Goal: Task Accomplishment & Management: Manage account settings

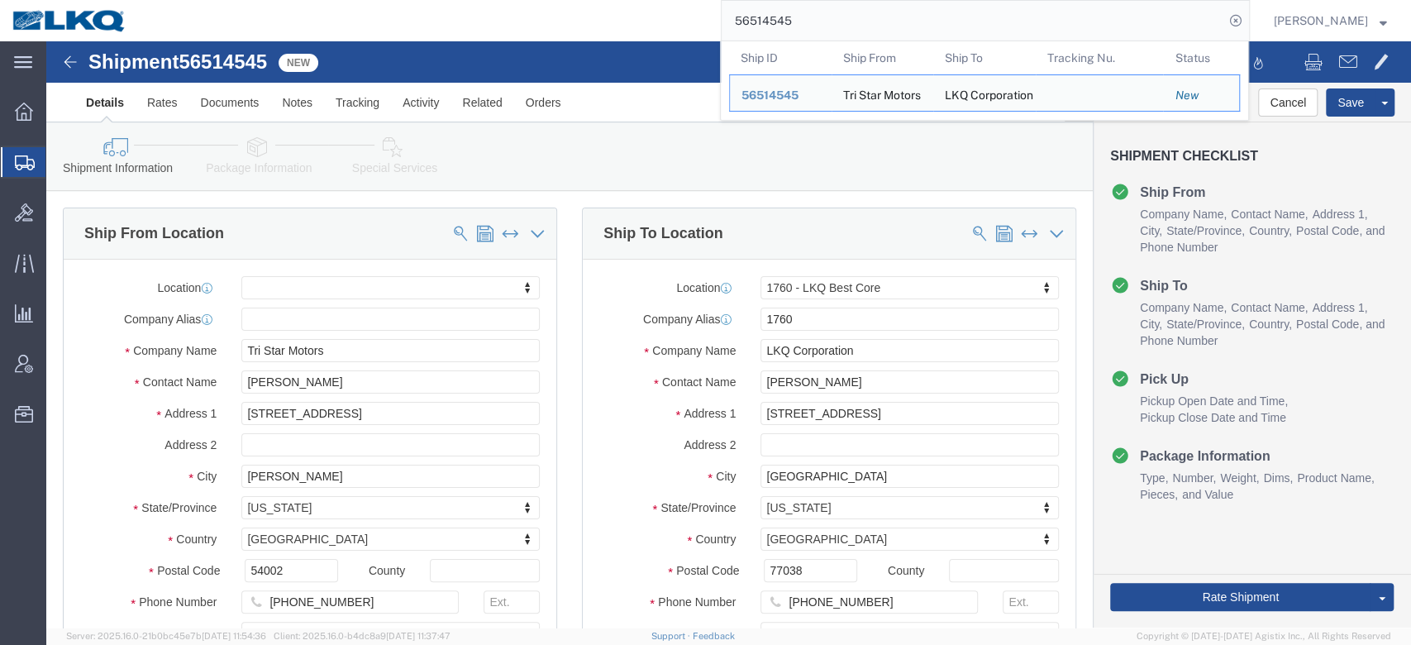
select select
select select "27634"
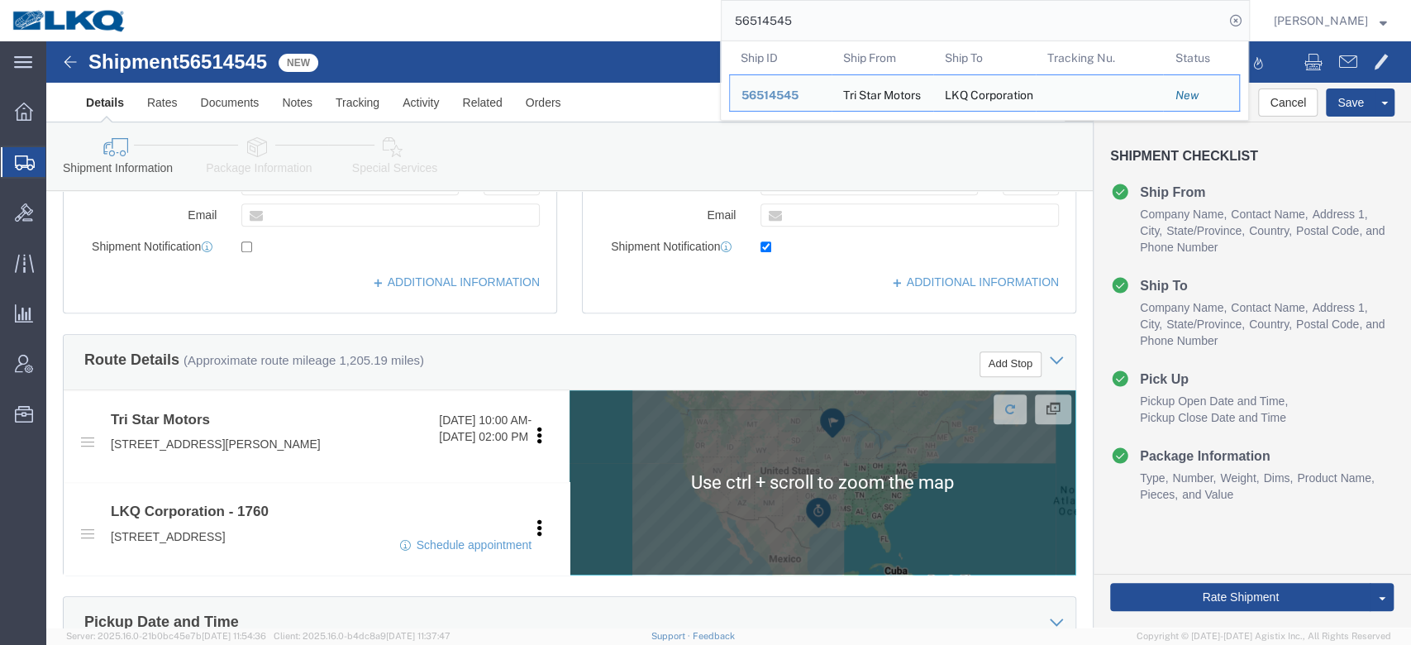
scroll to position [536, 0]
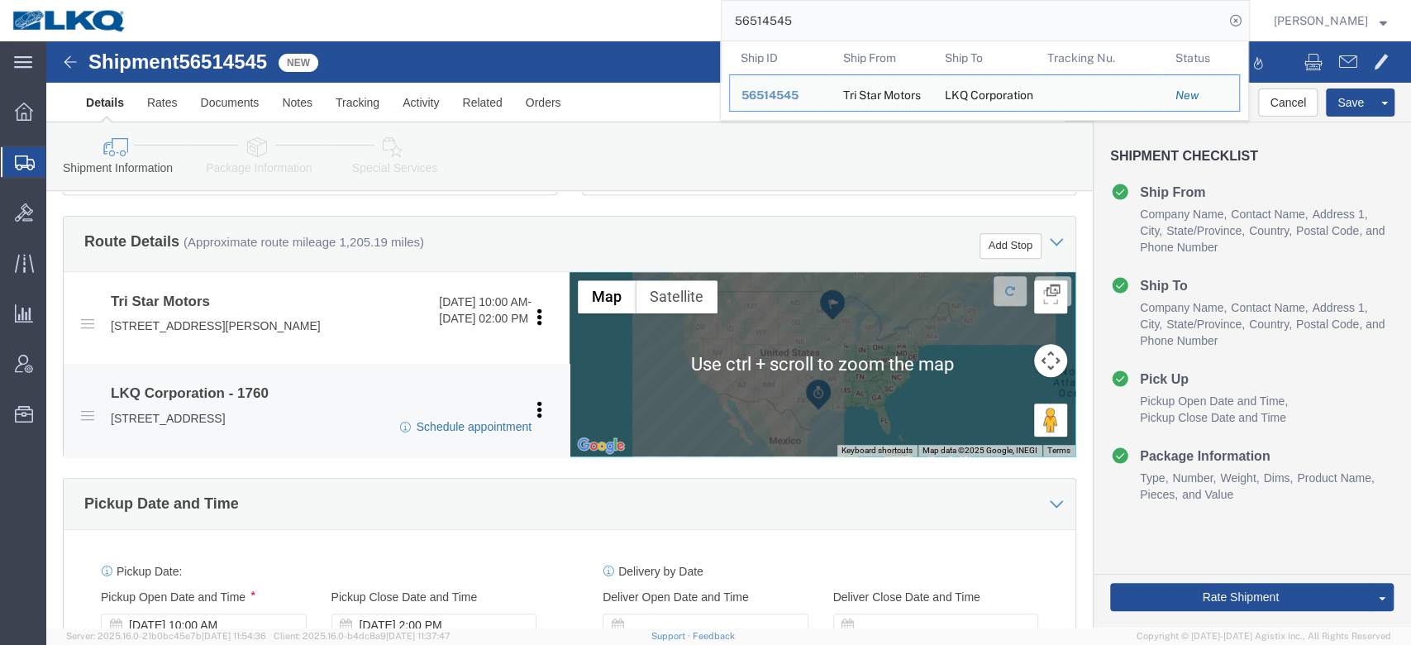
click link "Schedule appointment"
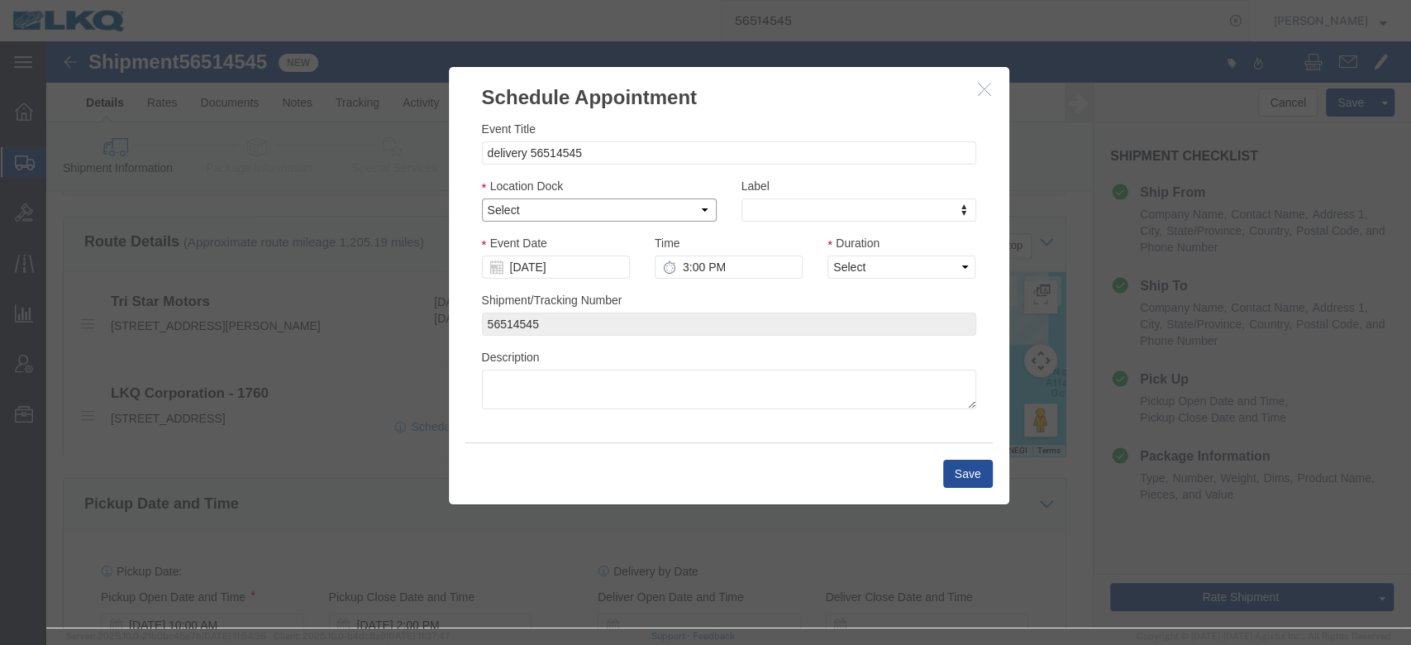
click select "Select 1760 - LKQ Best Core 1760 - Outbound Loads"
click div "Description"
click select "Select 1760 - LKQ Best Core 1760 - Outbound Loads"
select select "1"
click select "Select 1760 - LKQ Best Core 1760 - Outbound Loads"
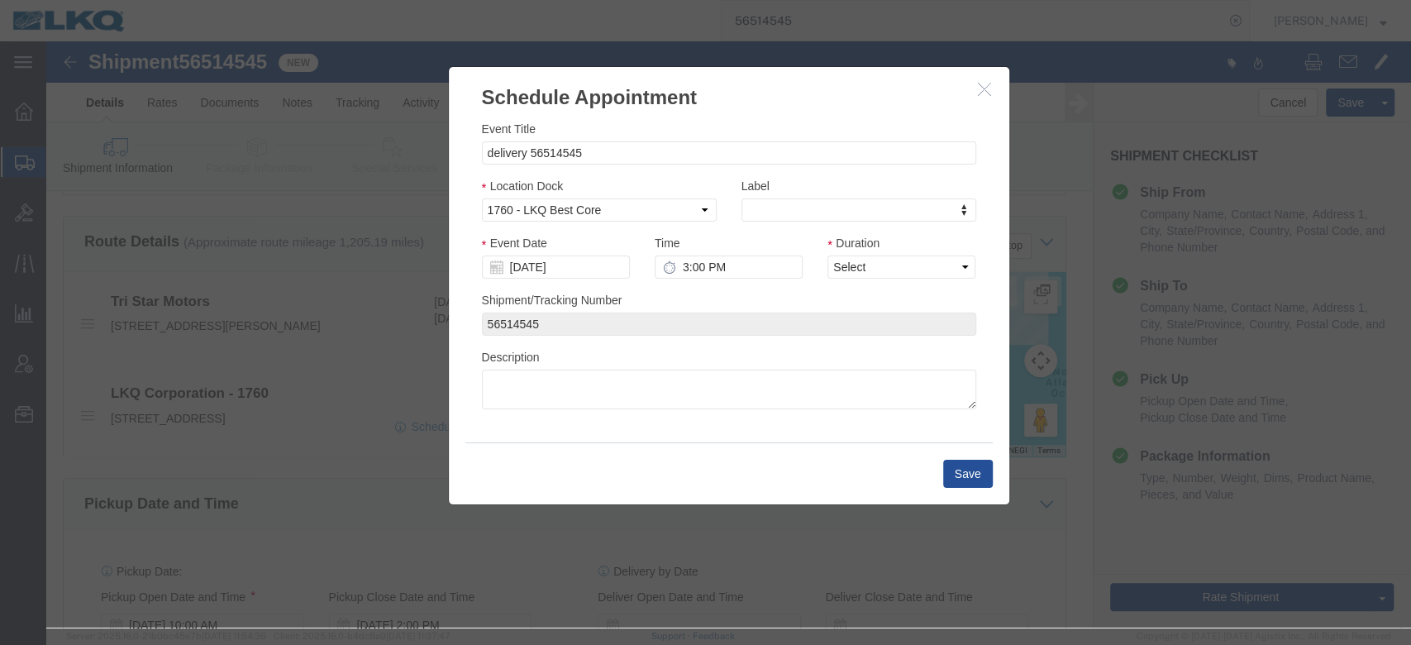
click div
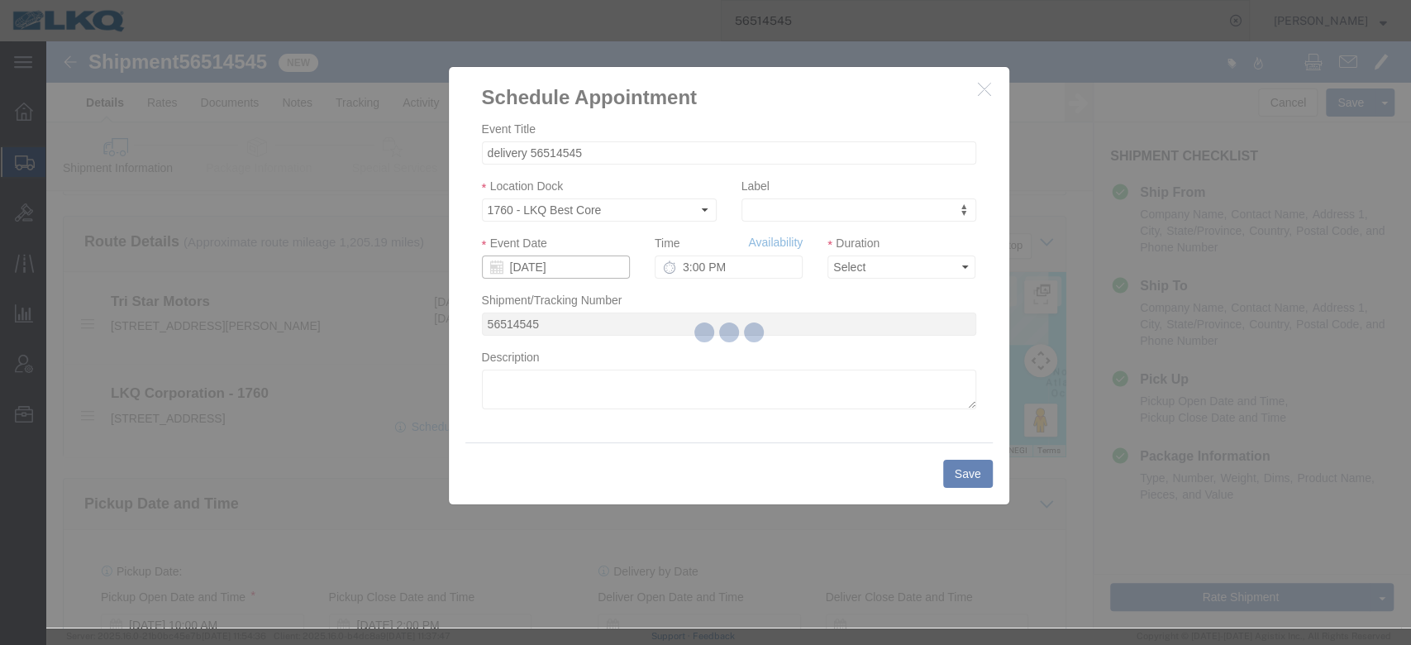
click input "[DATE]"
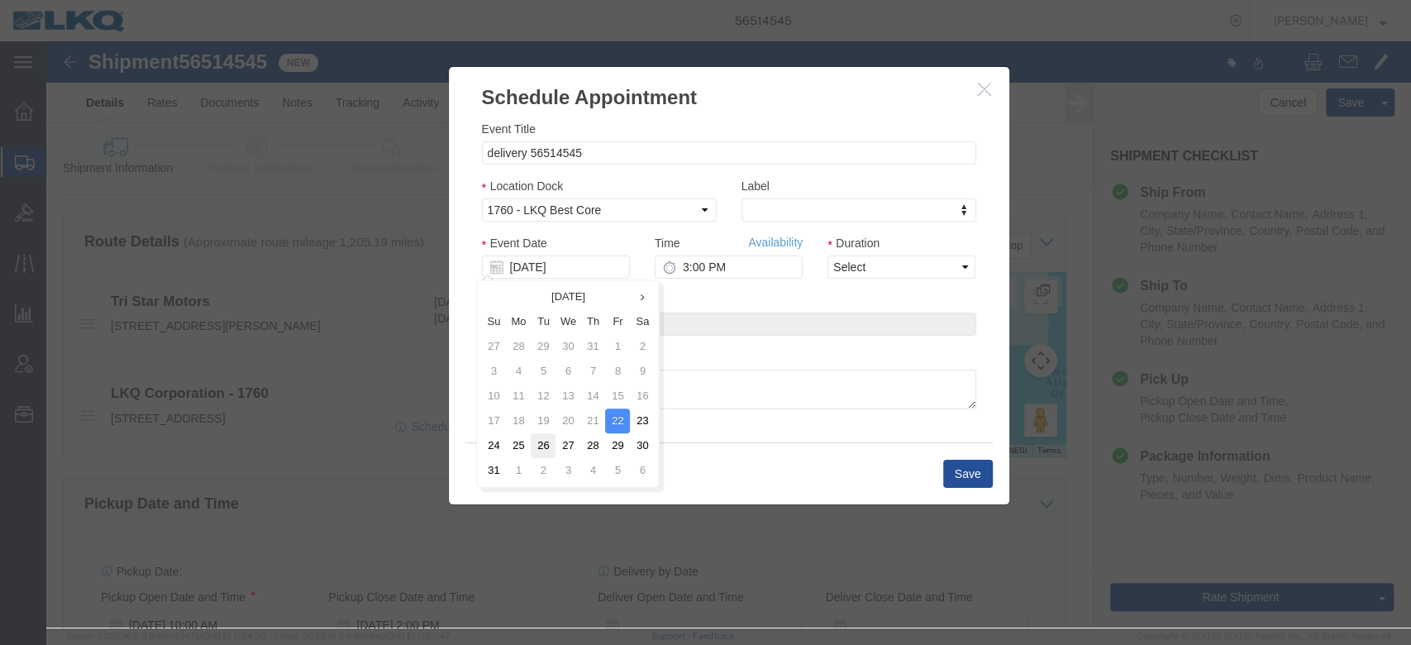
click td "26"
click input "3:00 PM"
click input "[DATE]"
click td "25"
click select "Select 15 min 30 min 45 min 1 hr 2 hr 3 hr 4 hr"
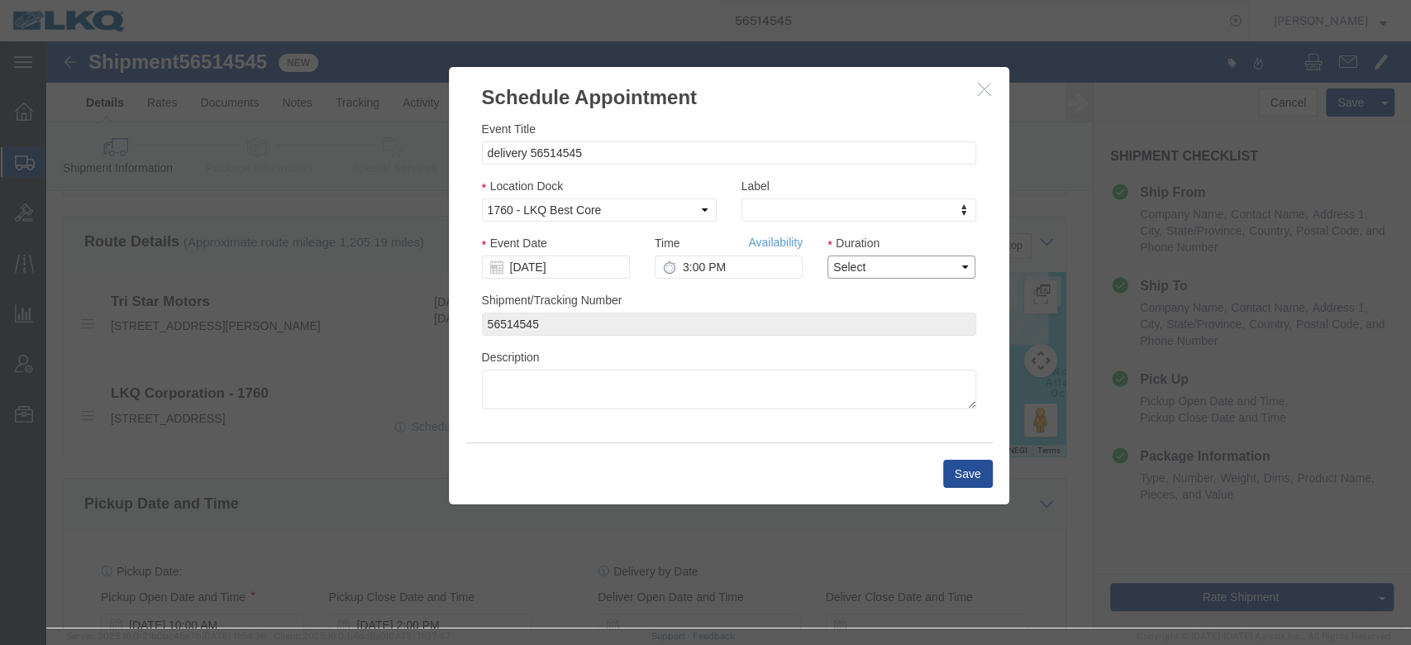
select select "15"
click select "Select 15 min 30 min 45 min 1 hr 2 hr 3 hr 4 hr"
click link "Availability"
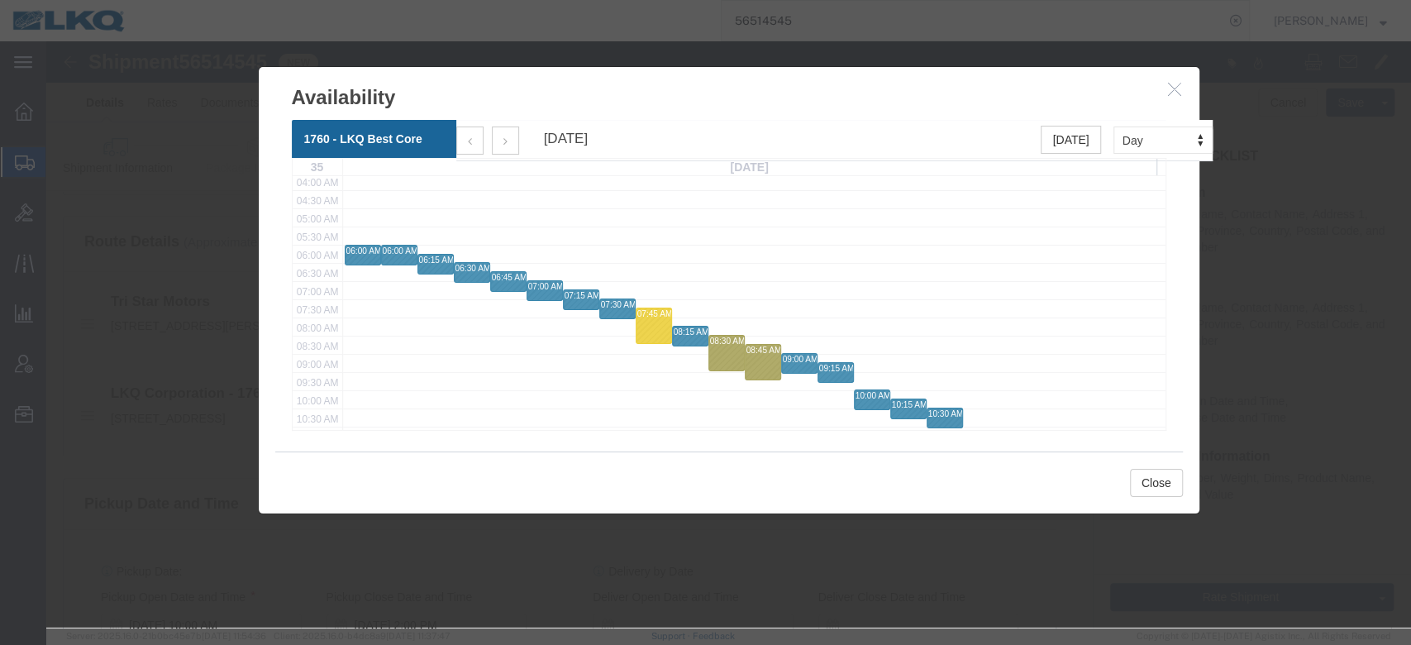
scroll to position [198, 0]
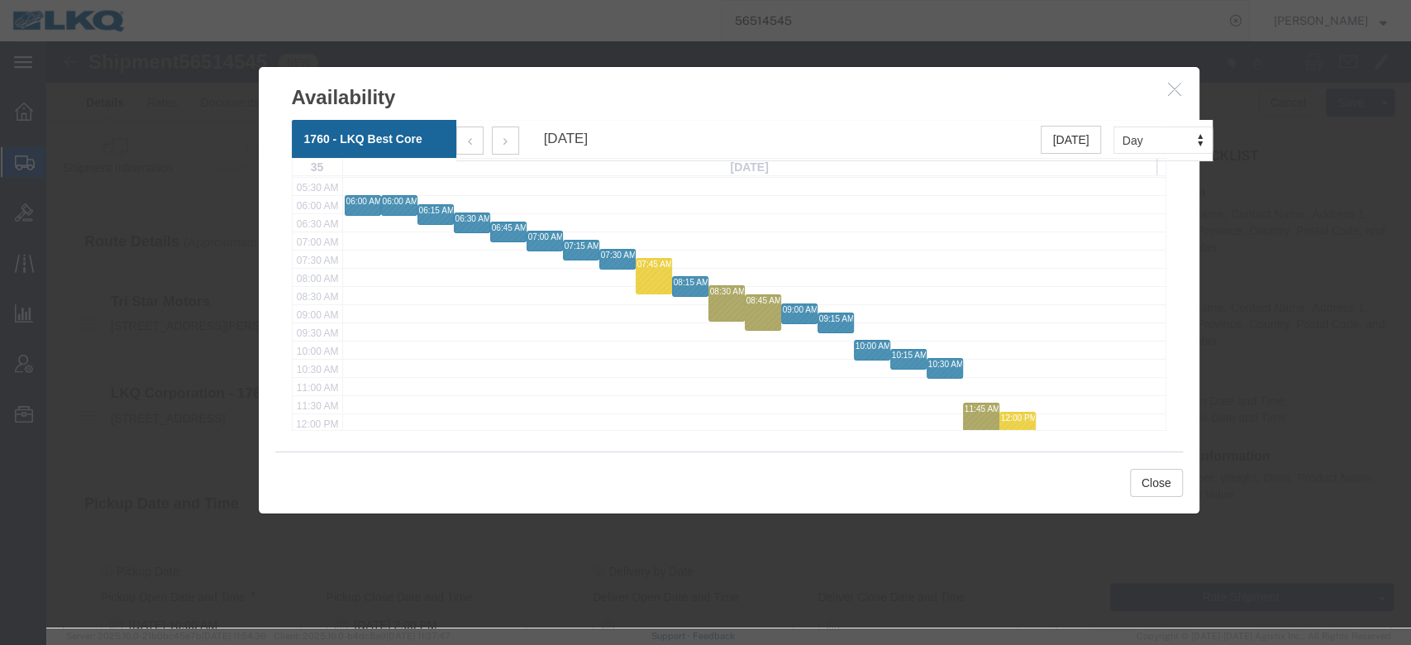
click icon "button"
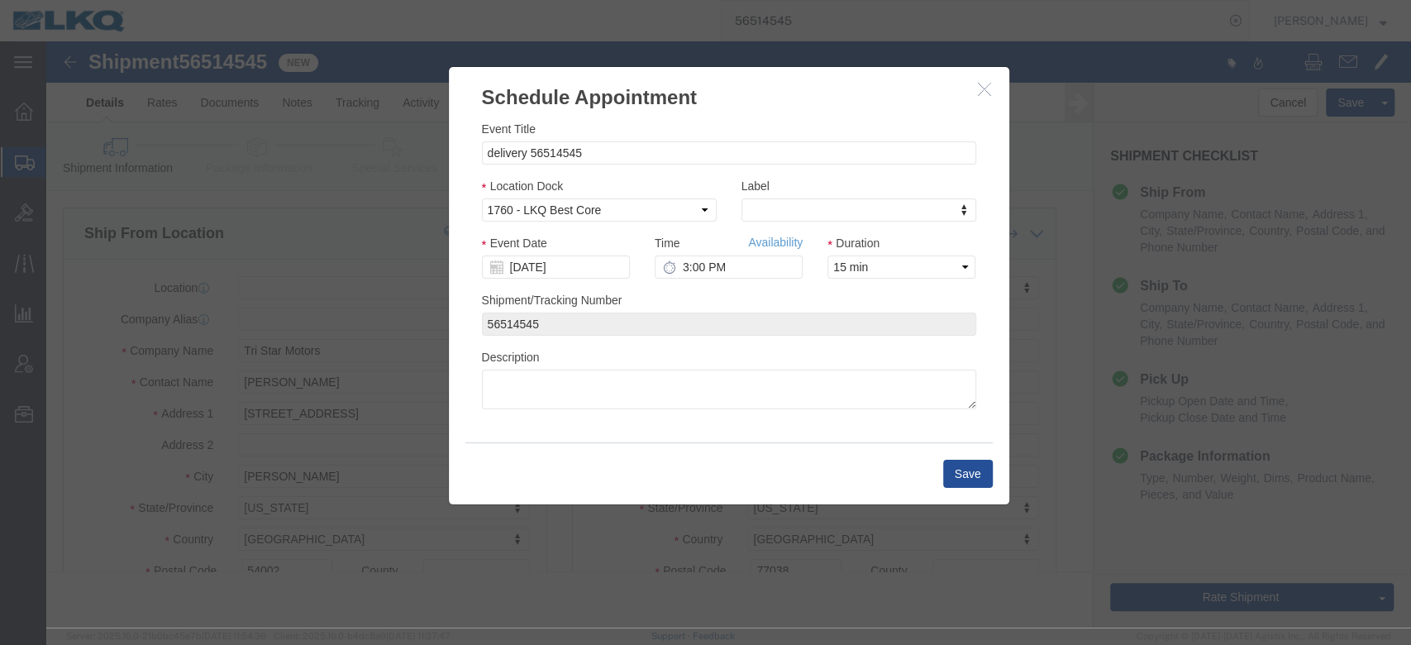
scroll to position [0, 0]
click input "3:00 PM"
type input "9:30 AM"
click button "Save"
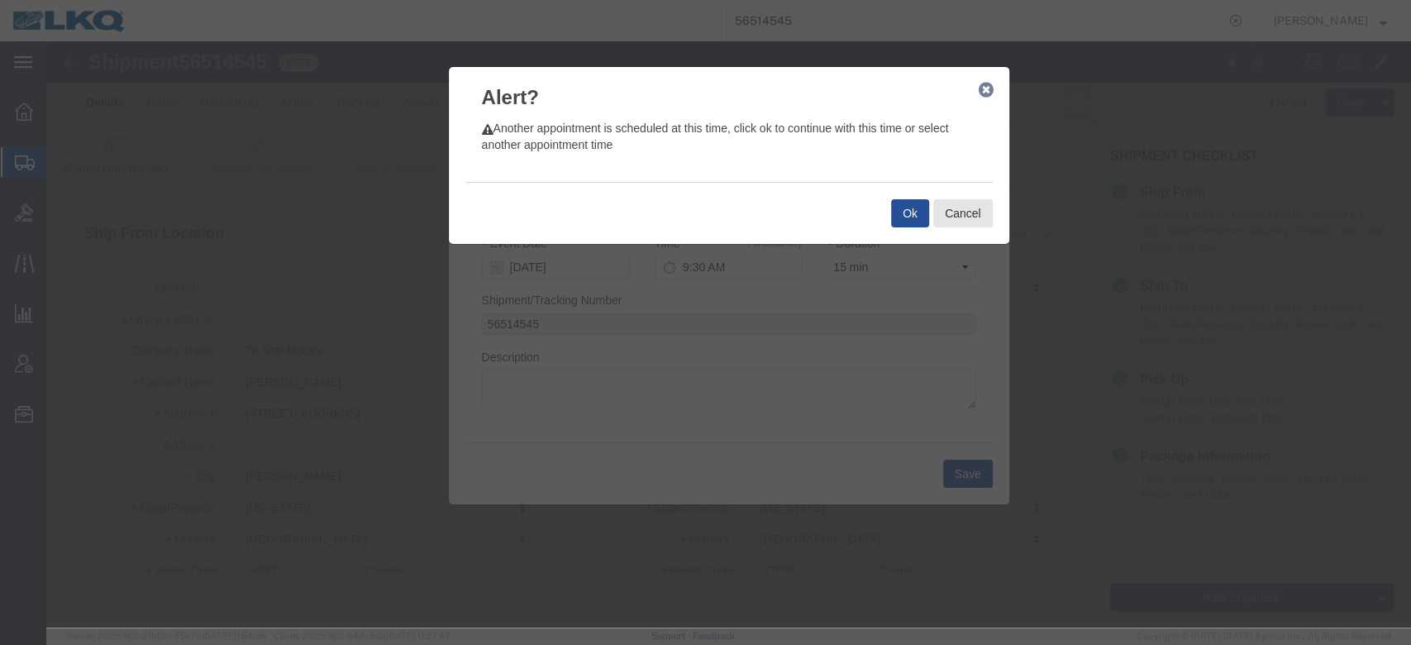
click div "Ok Cancel"
click button "Ok"
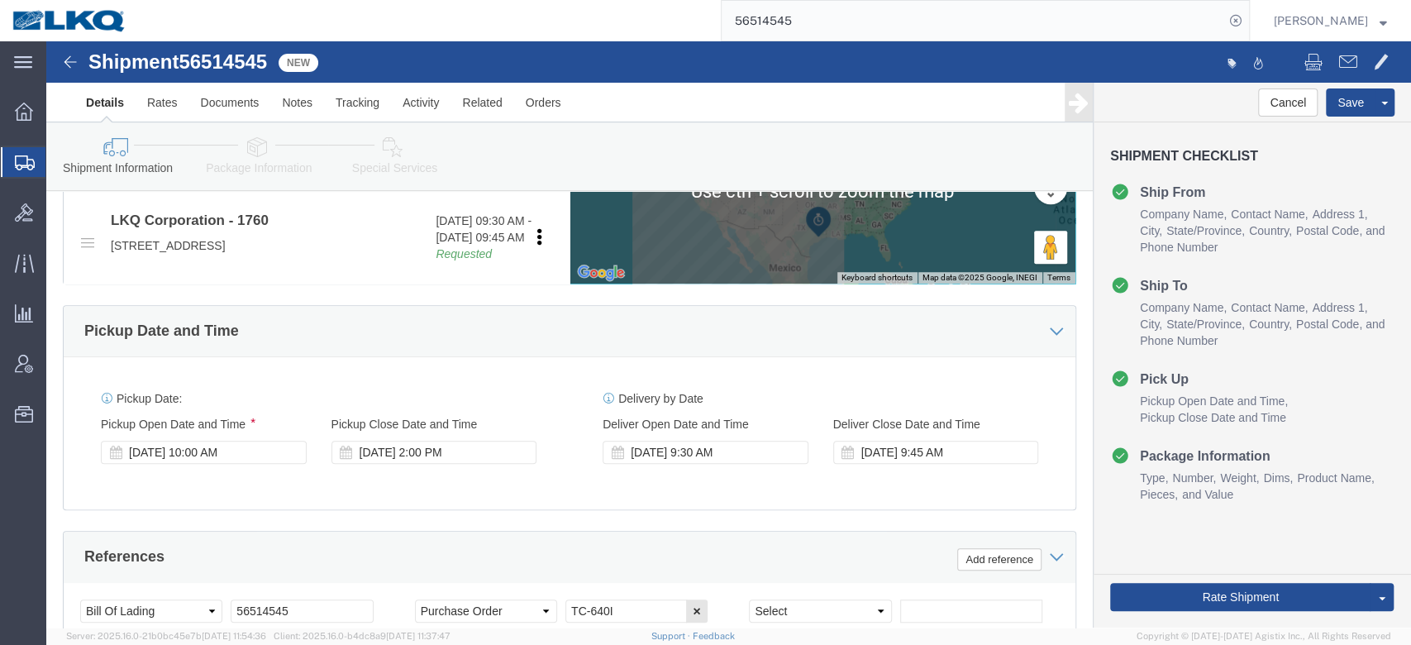
scroll to position [916, 0]
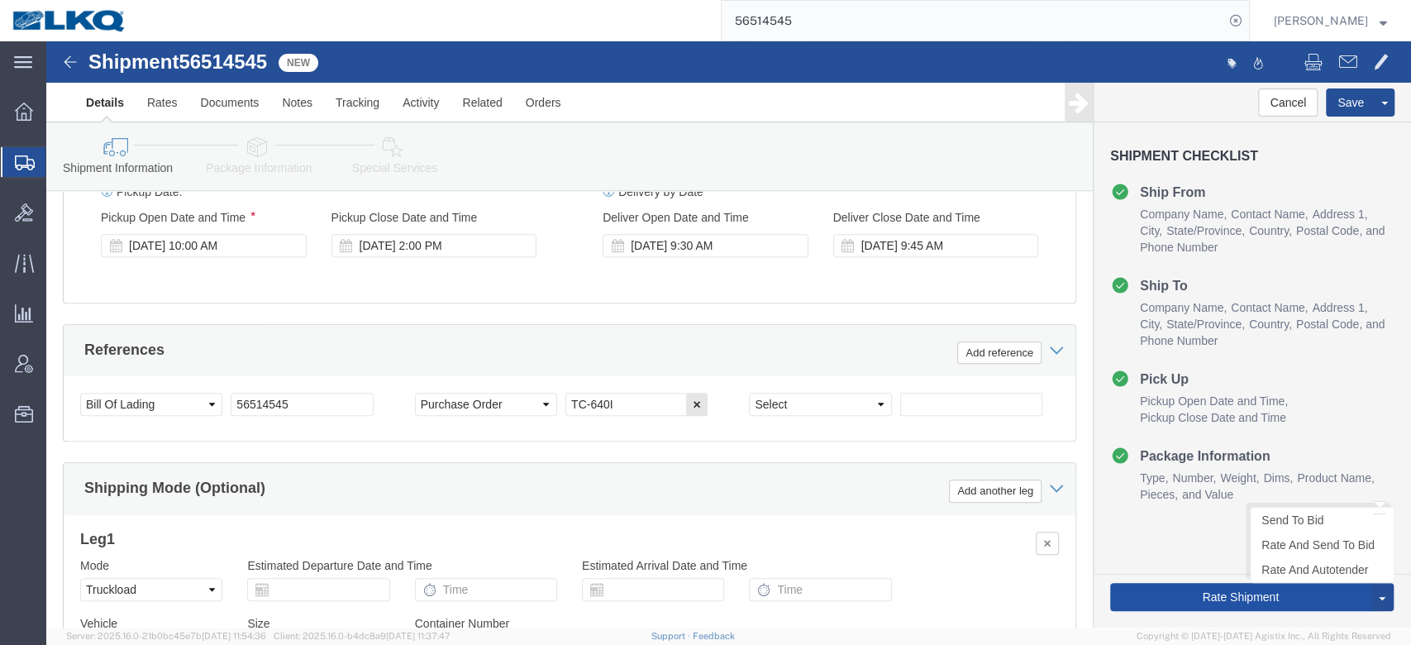
click button "Rate Shipment"
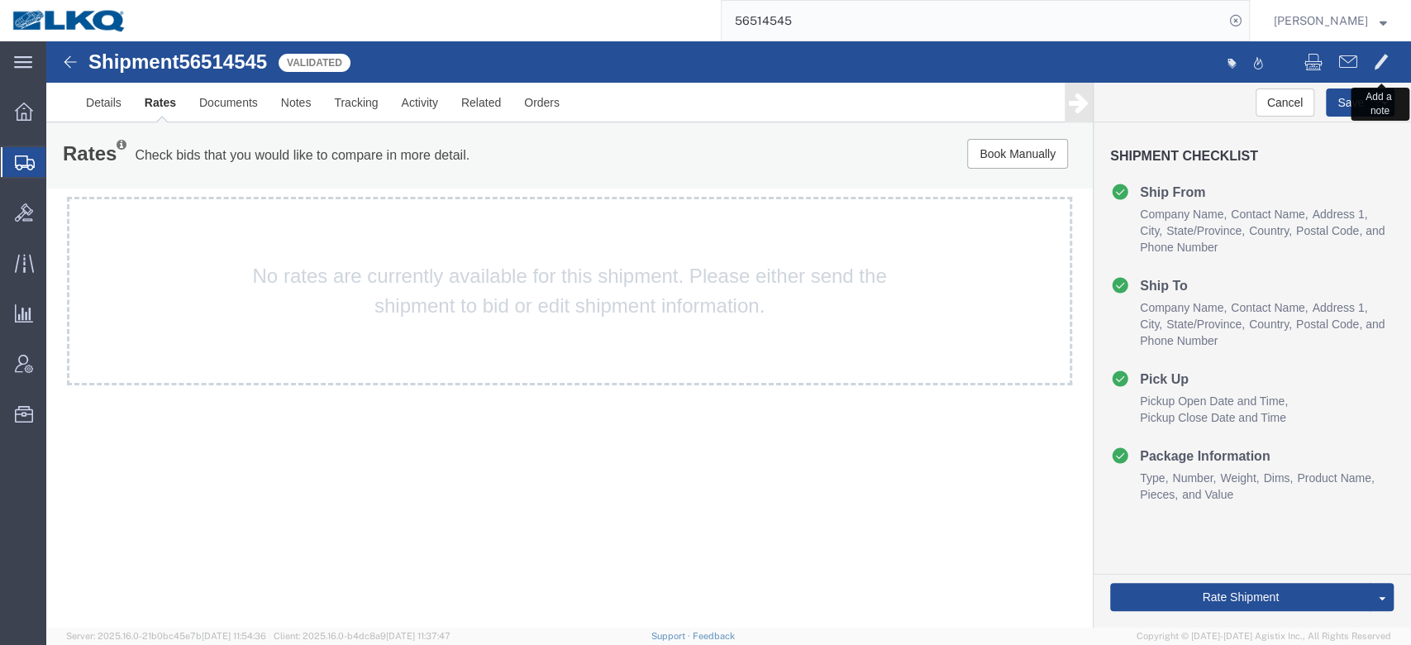
click at [1372, 64] on button at bounding box center [1380, 63] width 31 height 35
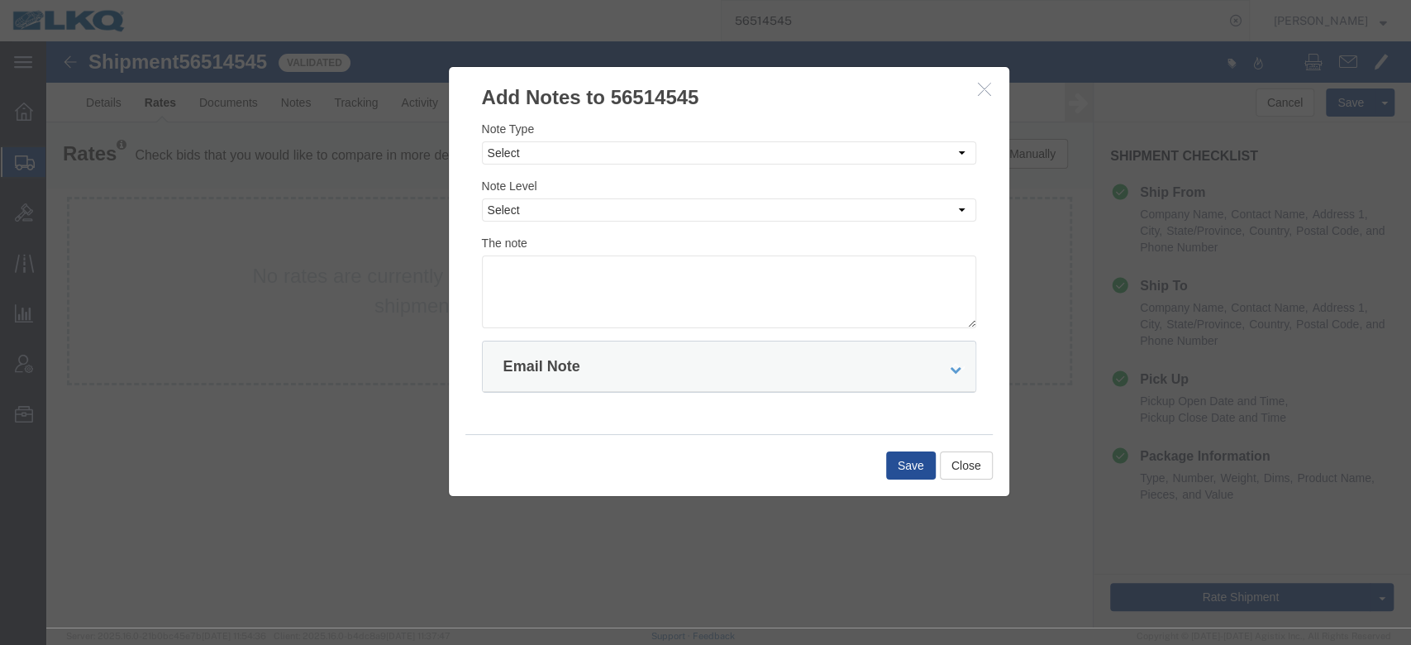
click at [612, 169] on div "Note Type Select Approval Bid Notes Carrier Change Notes Claim Notes Content Ha…" at bounding box center [729, 224] width 494 height 208
click at [569, 157] on select "Select Approval Bid Notes Carrier Change Notes Claim Notes Content Hazmat Notes…" at bounding box center [729, 152] width 494 height 23
select select "BID_NOTES"
click at [482, 141] on select "Select Approval Bid Notes Carrier Change Notes Claim Notes Content Hazmat Notes…" at bounding box center [729, 152] width 494 height 23
click at [523, 208] on select "Select Private to Account Private to Vendor Public" at bounding box center [729, 209] width 494 height 23
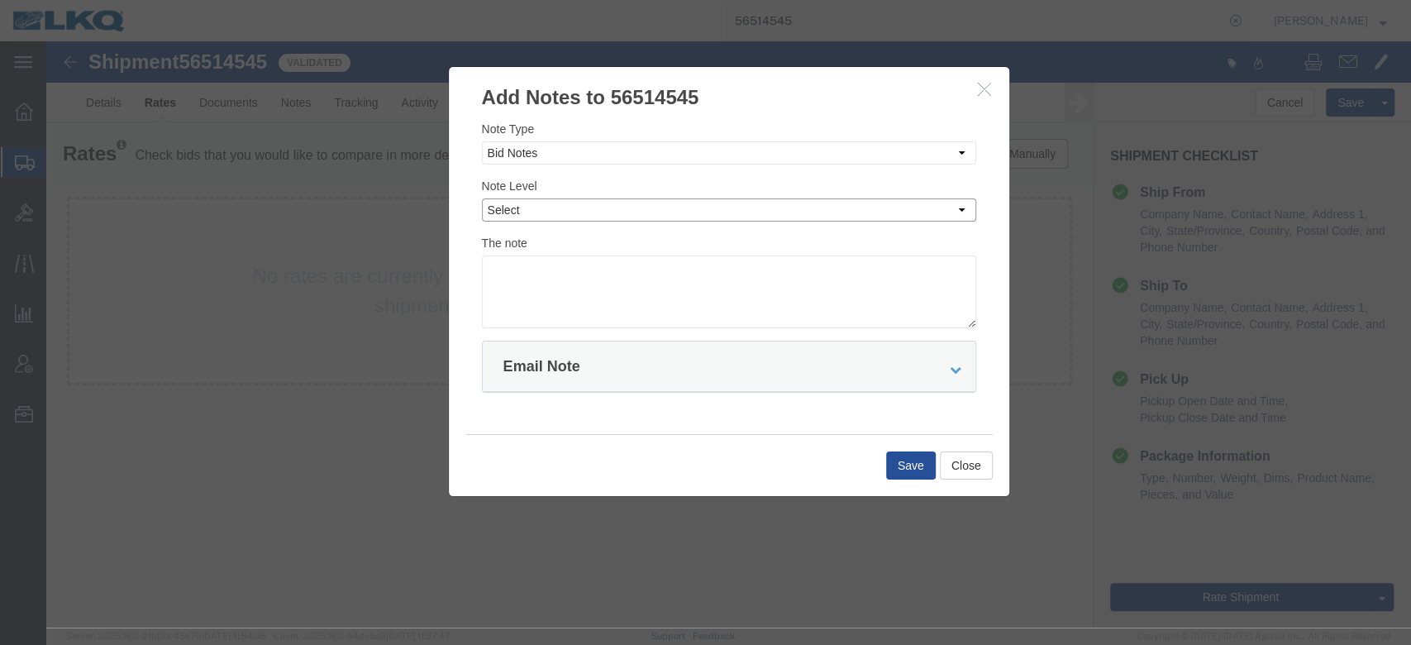
select select "PRIVATE_TO_ACCOUNT"
click at [482, 198] on select "Select Private to Account Private to Vendor Public" at bounding box center [729, 209] width 494 height 23
click at [529, 265] on textarea at bounding box center [729, 291] width 494 height 73
type textarea "DAT: $2067"
click at [901, 456] on button "Save" at bounding box center [911, 465] width 50 height 28
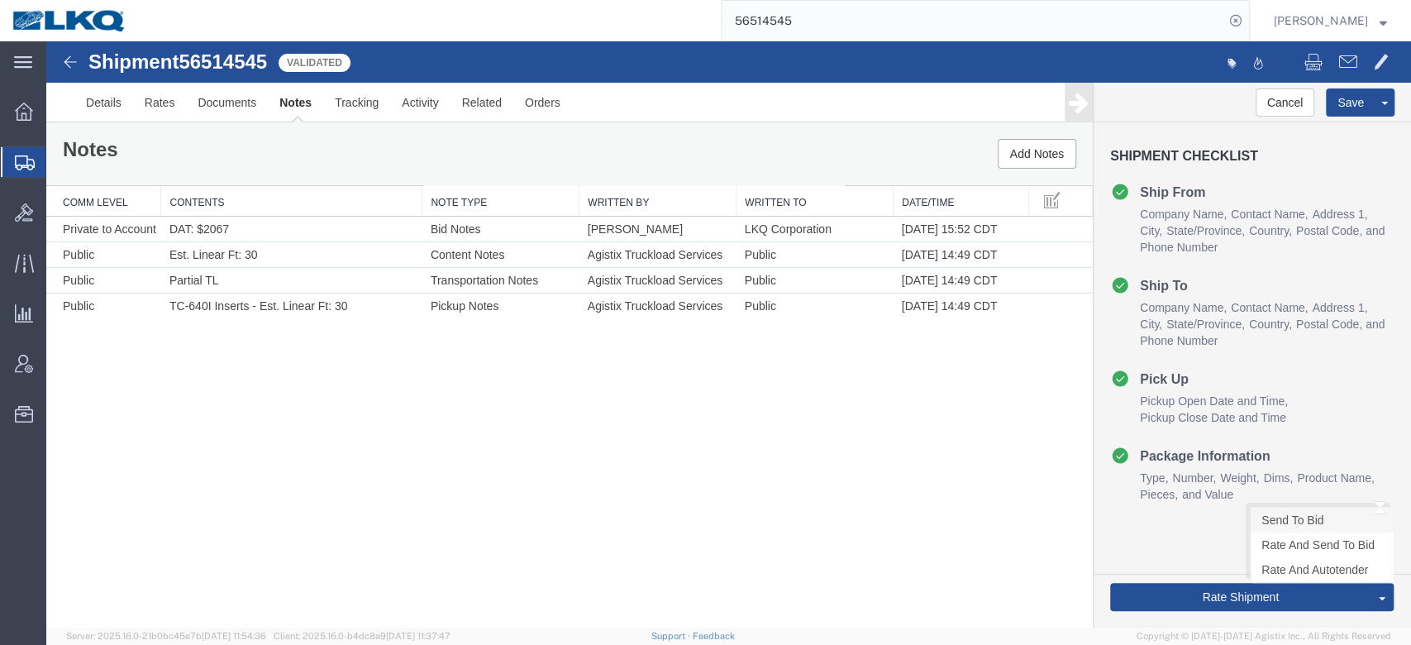
click at [1296, 526] on link "Send To Bid" at bounding box center [1321, 519] width 143 height 25
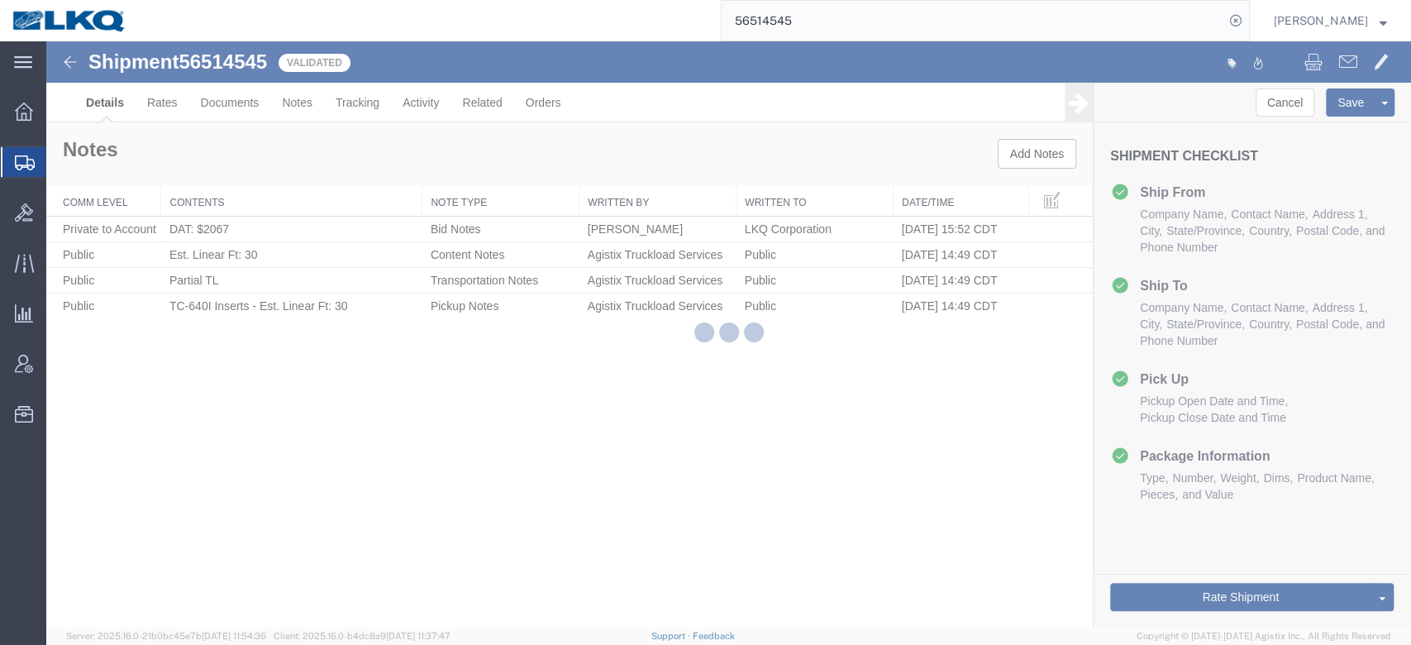
select select "27634"
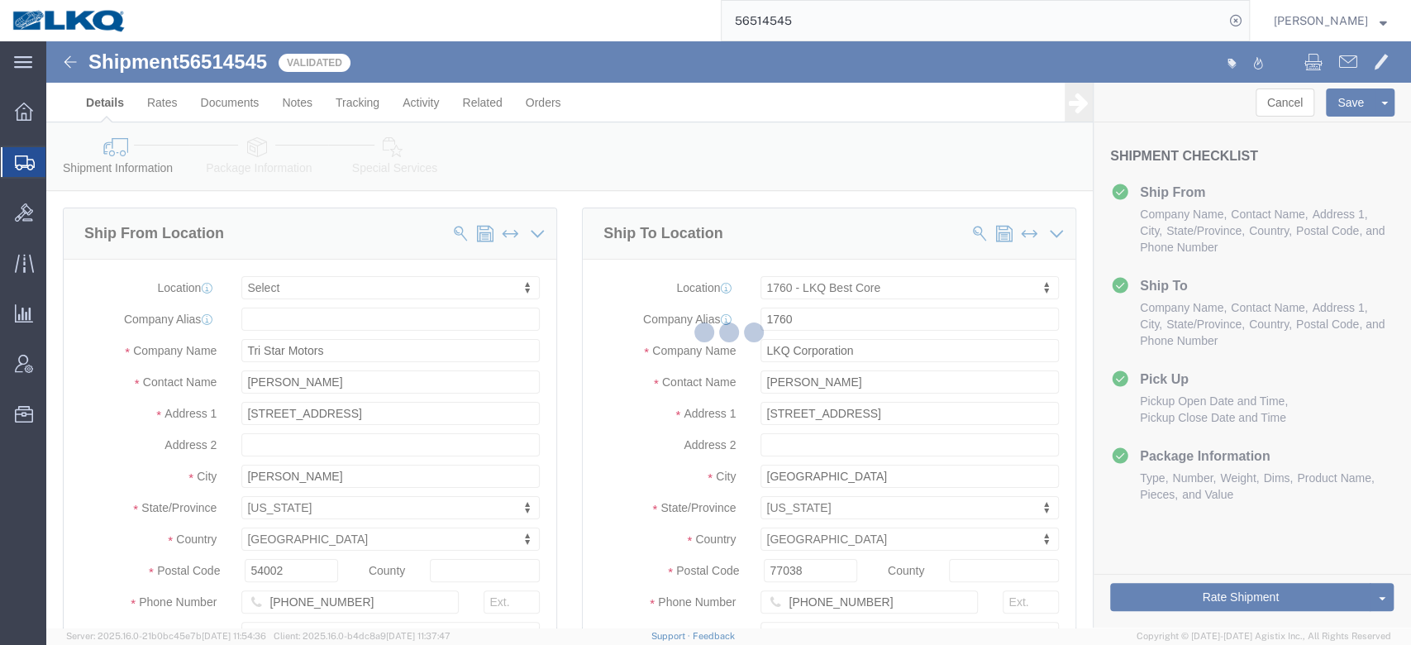
select select "TL"
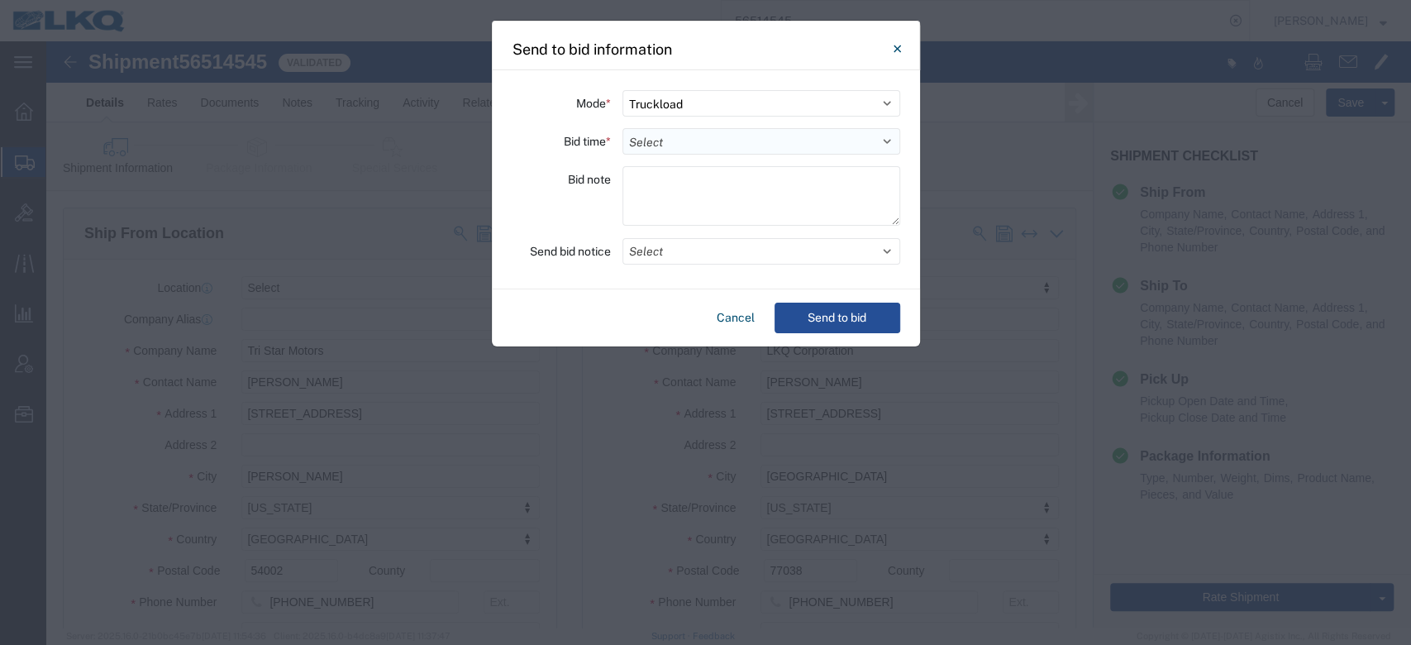
click at [667, 139] on select "Select 30 Min (Rush) 1 Hour (Rush) 2 Hours (Rush) 4 Hours (Rush) 8 Hours (Rush)…" at bounding box center [761, 141] width 278 height 26
select select "72"
click at [622, 128] on select "Select 30 Min (Rush) 1 Hour (Rush) 2 Hours (Rush) 4 Hours (Rush) 8 Hours (Rush)…" at bounding box center [761, 141] width 278 height 26
click at [664, 255] on button "Select" at bounding box center [761, 251] width 278 height 26
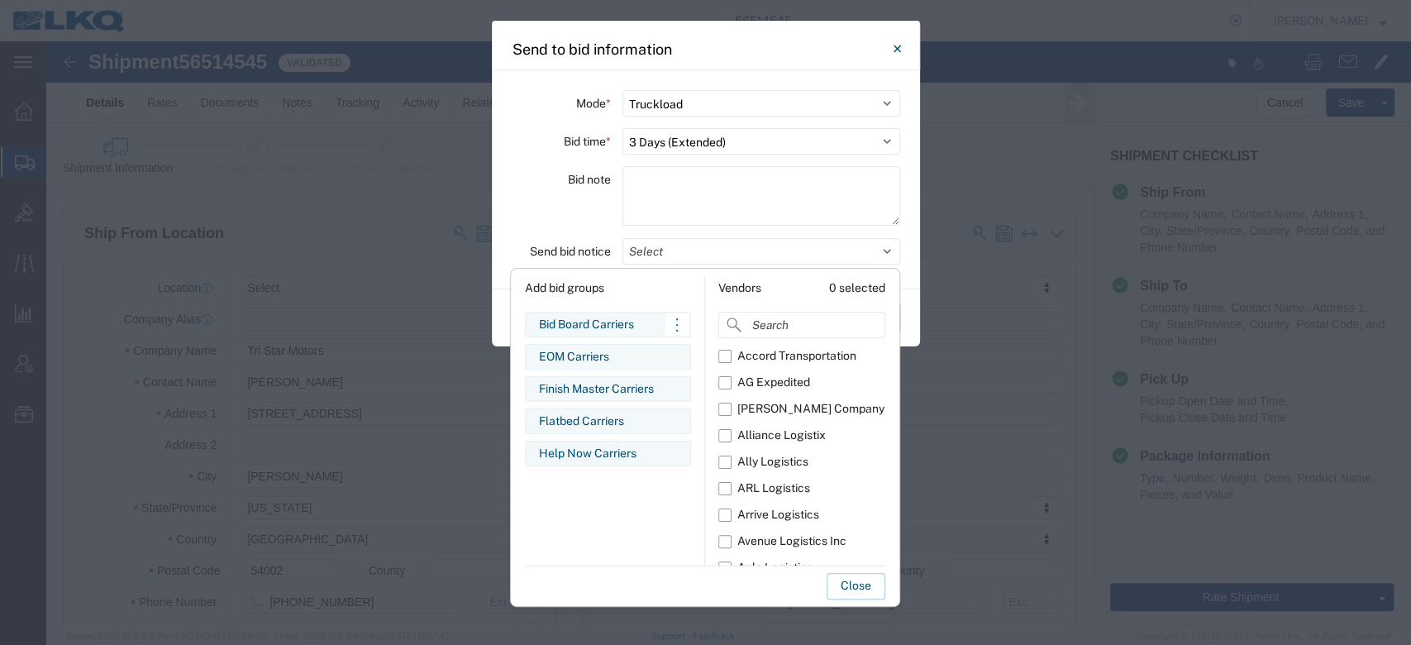
click at [585, 321] on div "Bid Board Carriers" at bounding box center [608, 324] width 138 height 17
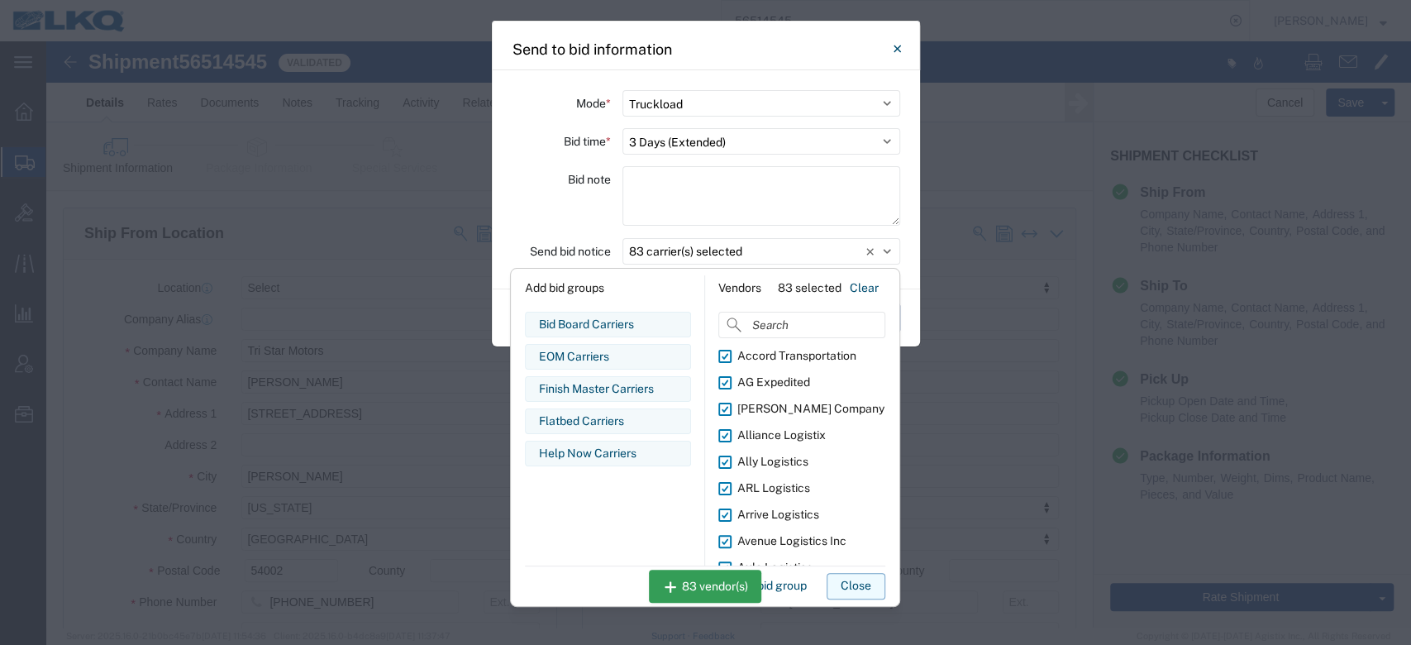
click at [836, 578] on button "Close" at bounding box center [855, 586] width 59 height 26
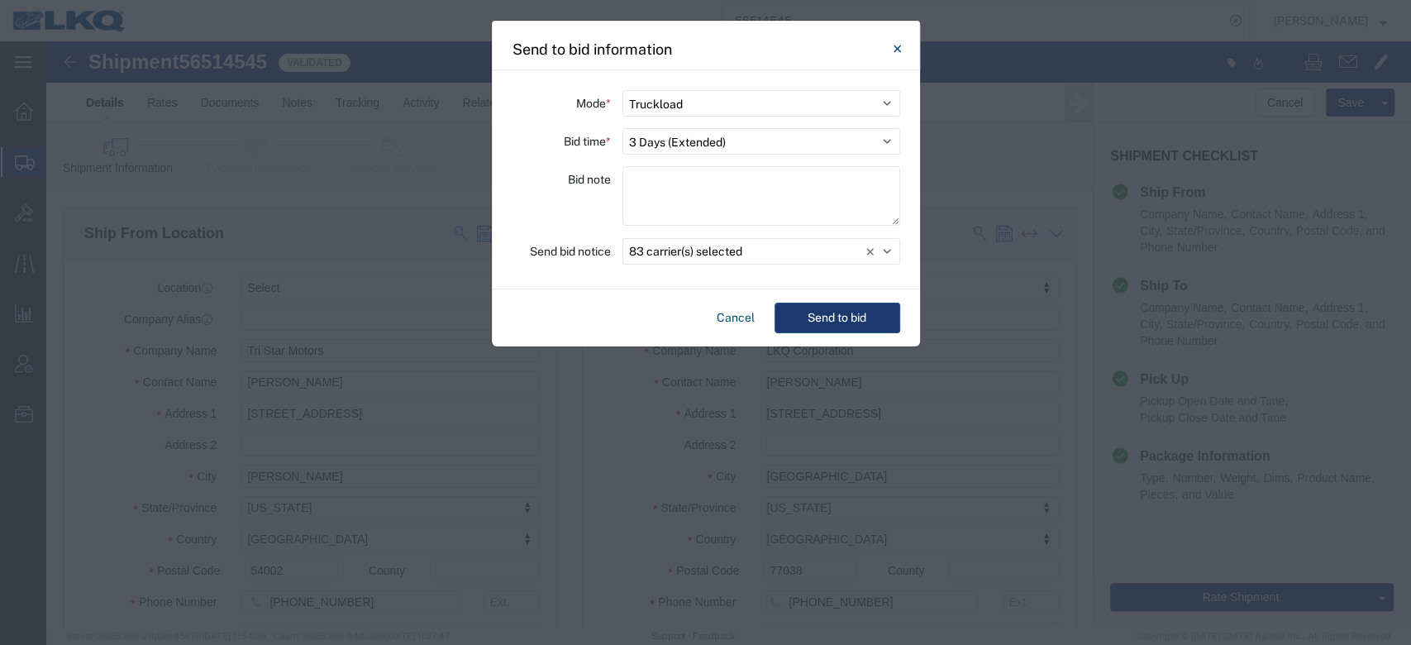
click at [831, 304] on button "Send to bid" at bounding box center [837, 317] width 126 height 31
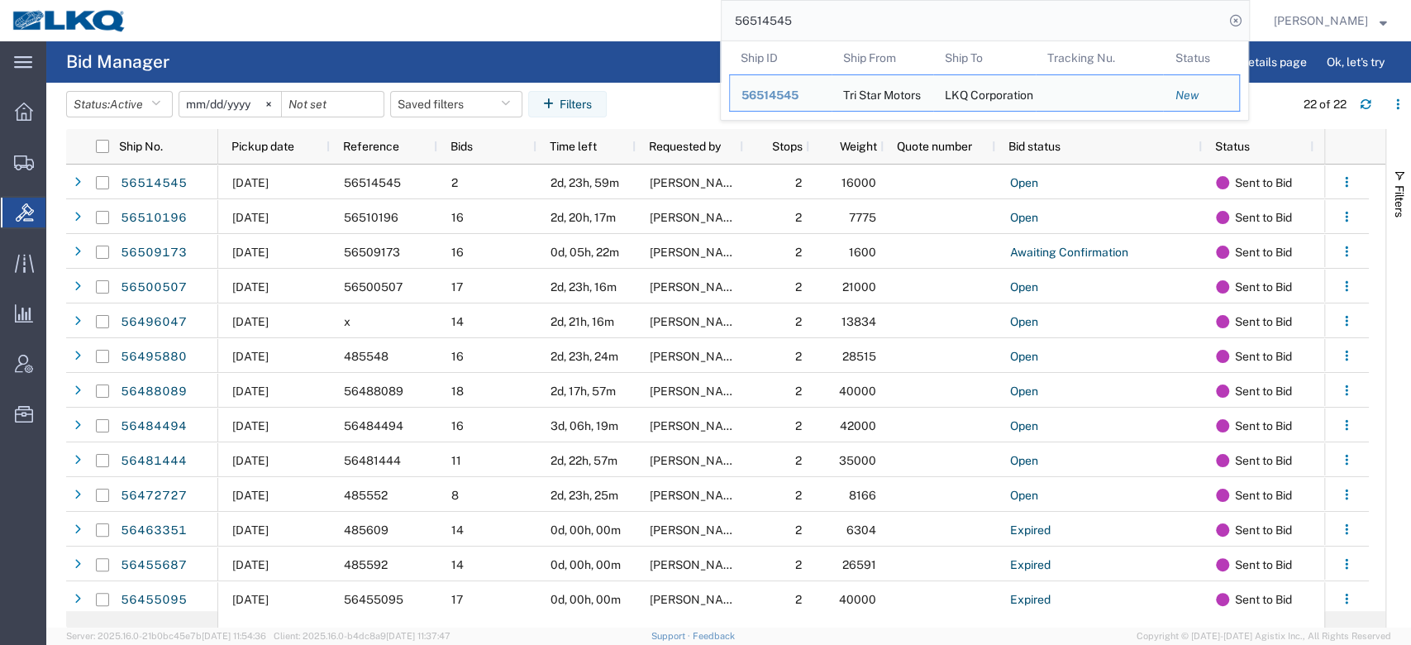
click at [814, 22] on input "56514545" at bounding box center [972, 21] width 502 height 40
type input "v"
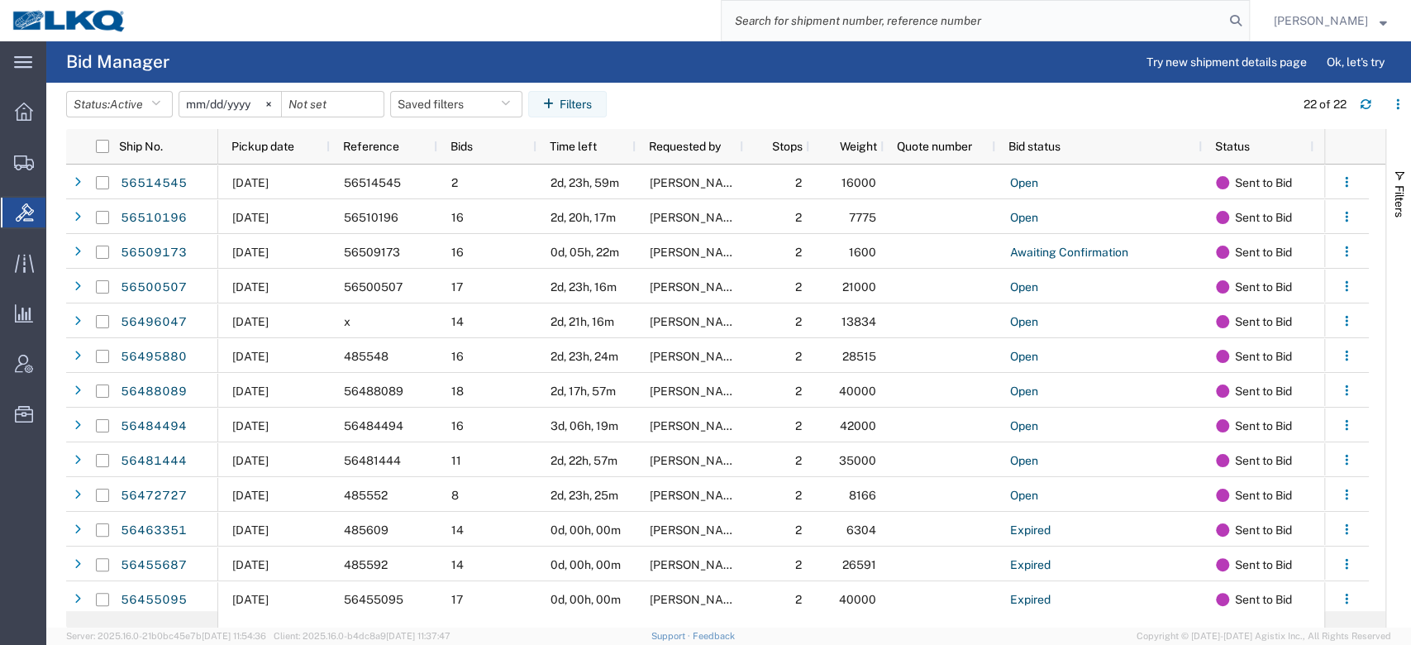
paste input "56499220"
type input "56499220"
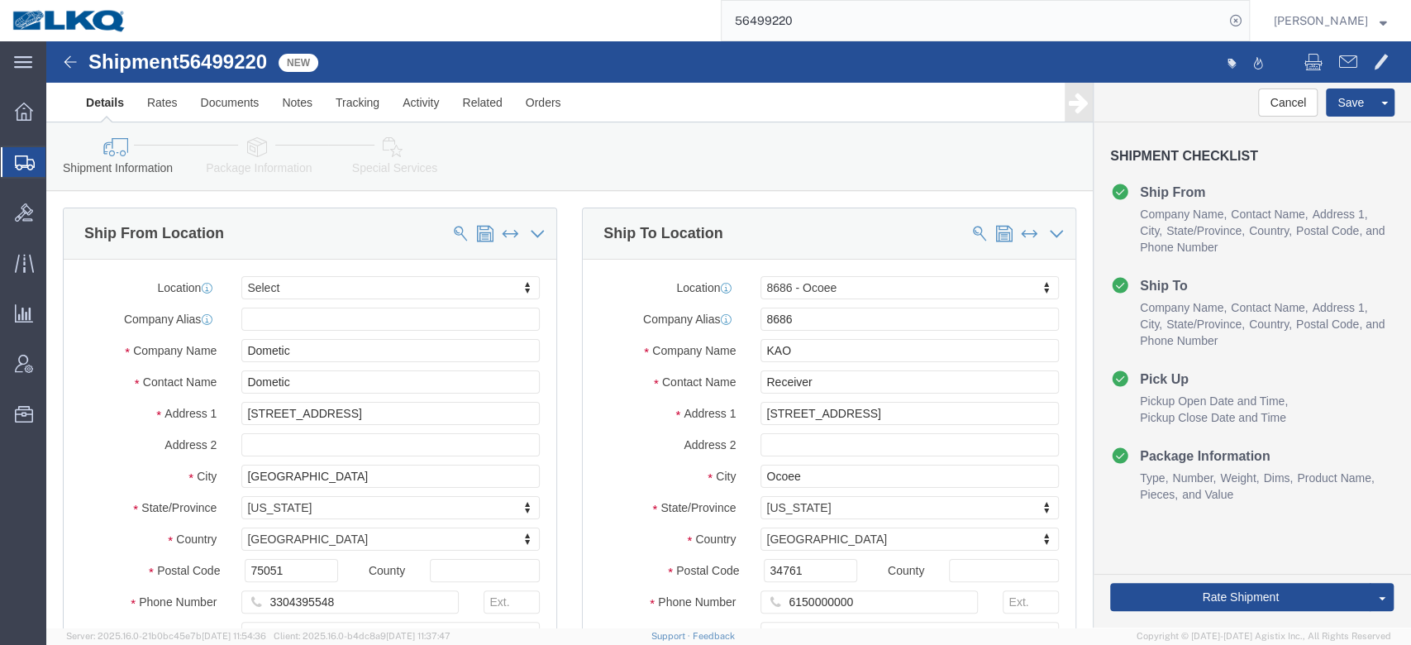
select select
select select "50211"
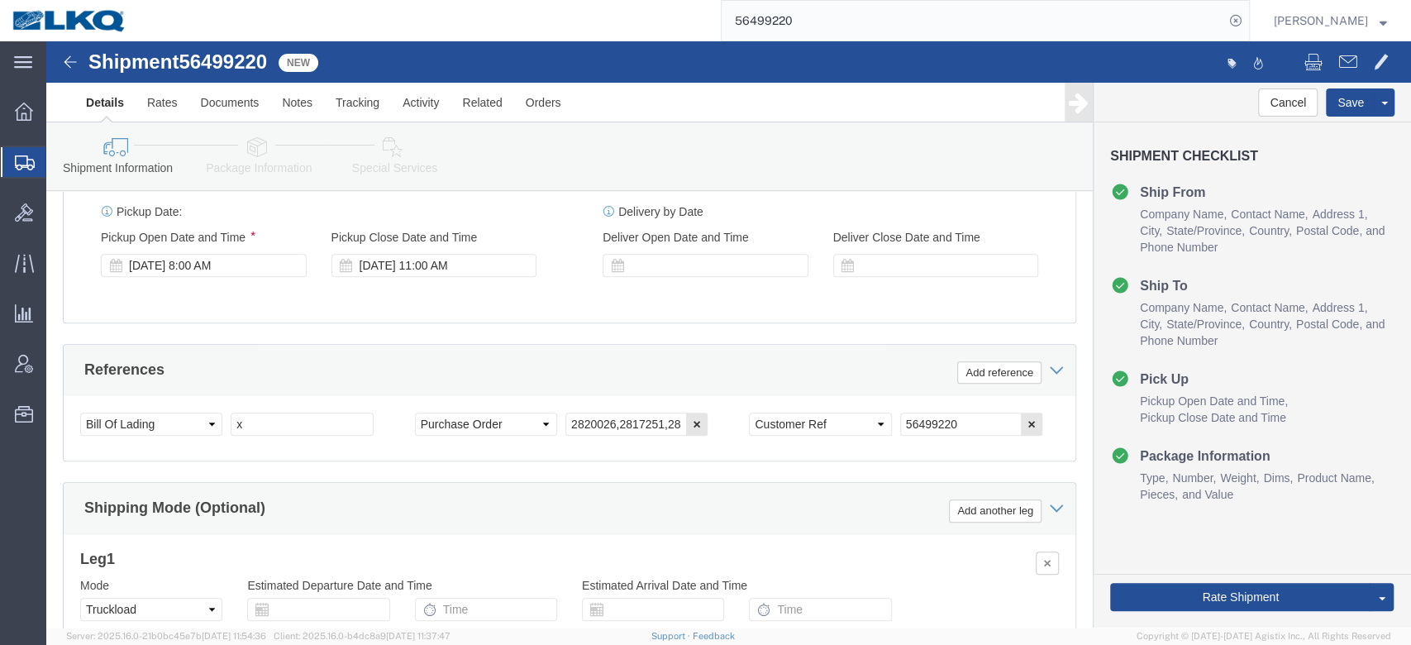
scroll to position [894, 0]
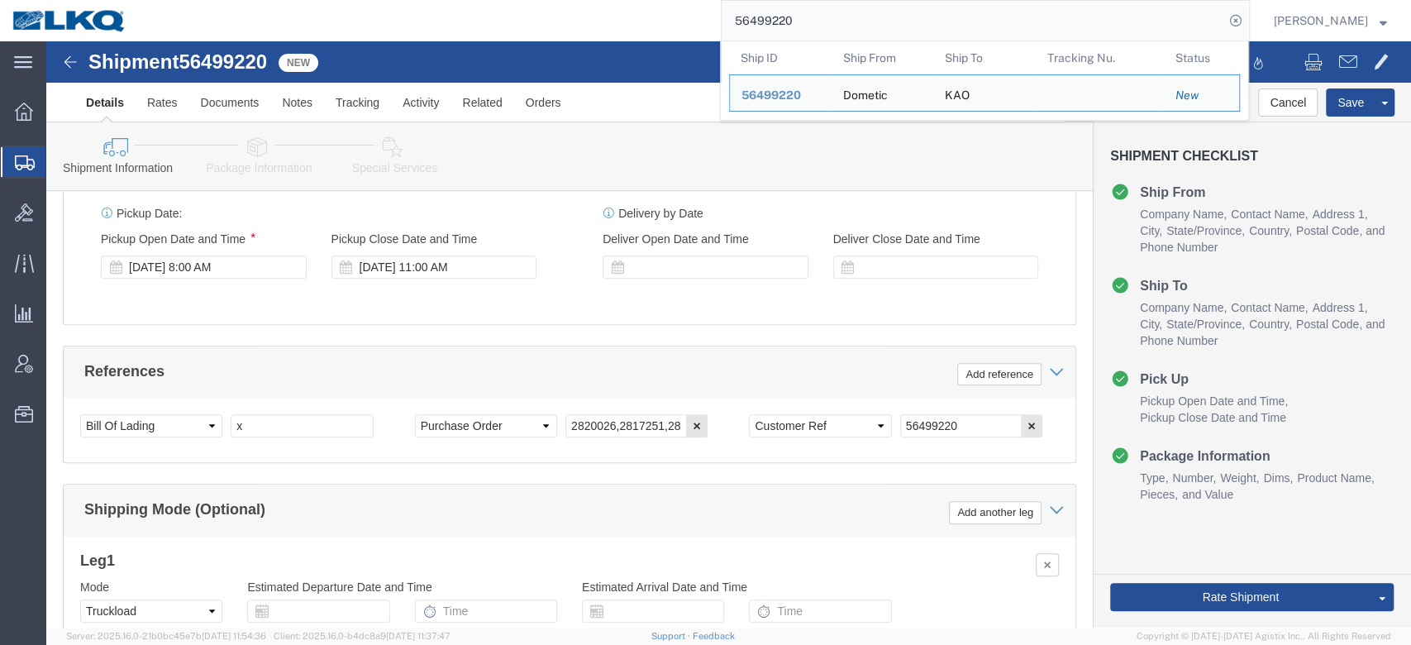
click at [853, 25] on input "56499220" at bounding box center [972, 21] width 502 height 40
paste input "651"
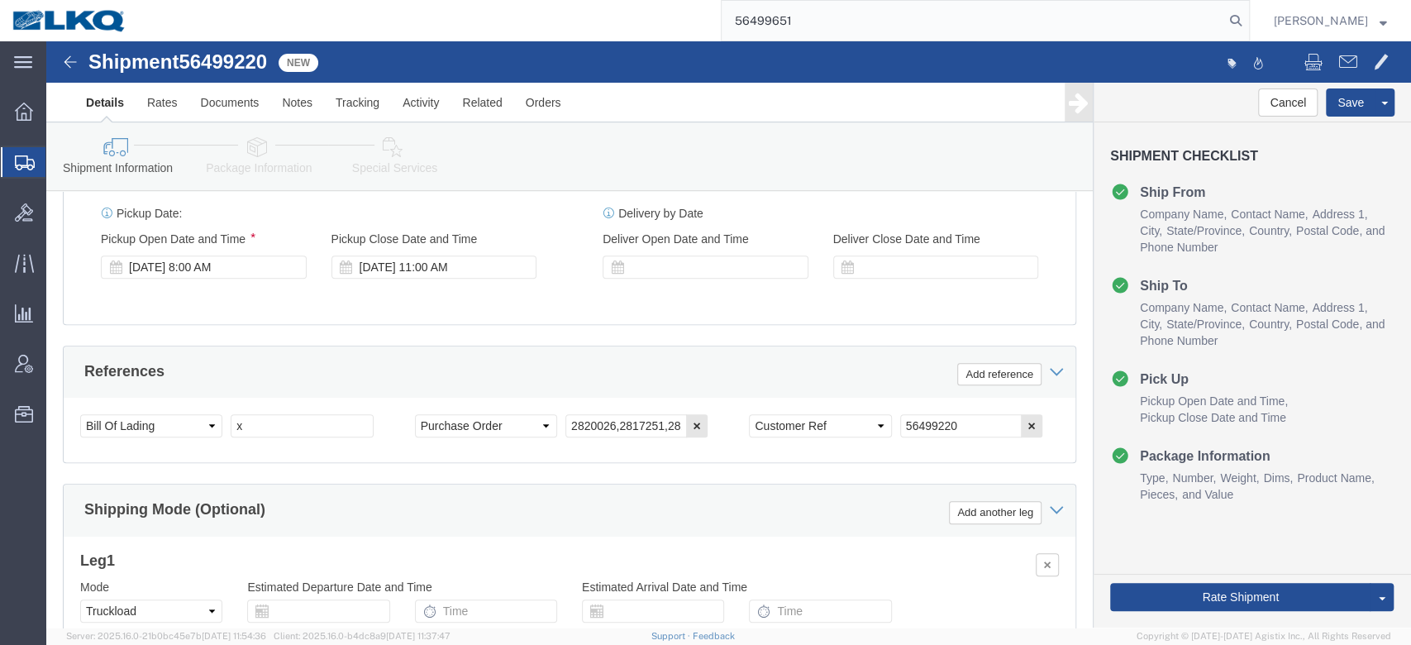
type input "56499651"
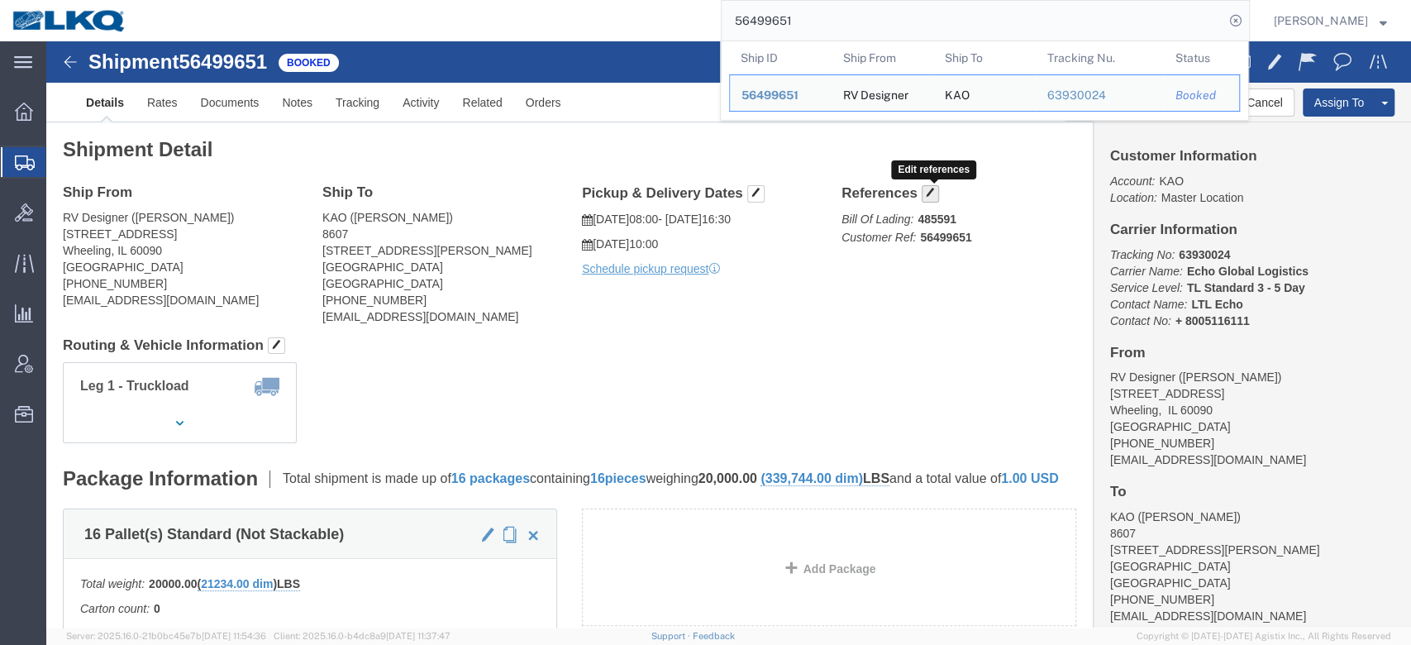
click button "button"
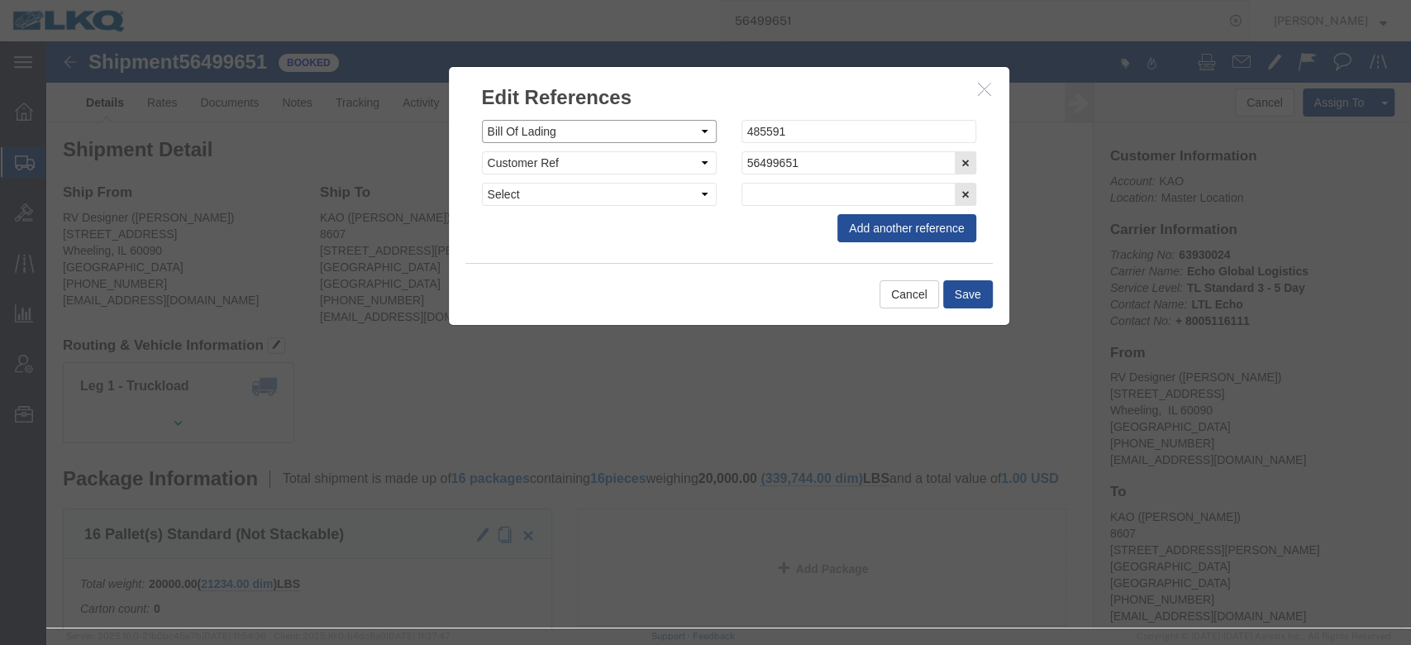
click select "Select Account Type Activity ID Airline Appointment Number ASN Batch Request # …"
select select "DELNUM"
click select "Select Account Type Activity ID Airline Appointment Number ASN Batch Request # …"
select select "BOL"
click button "Save"
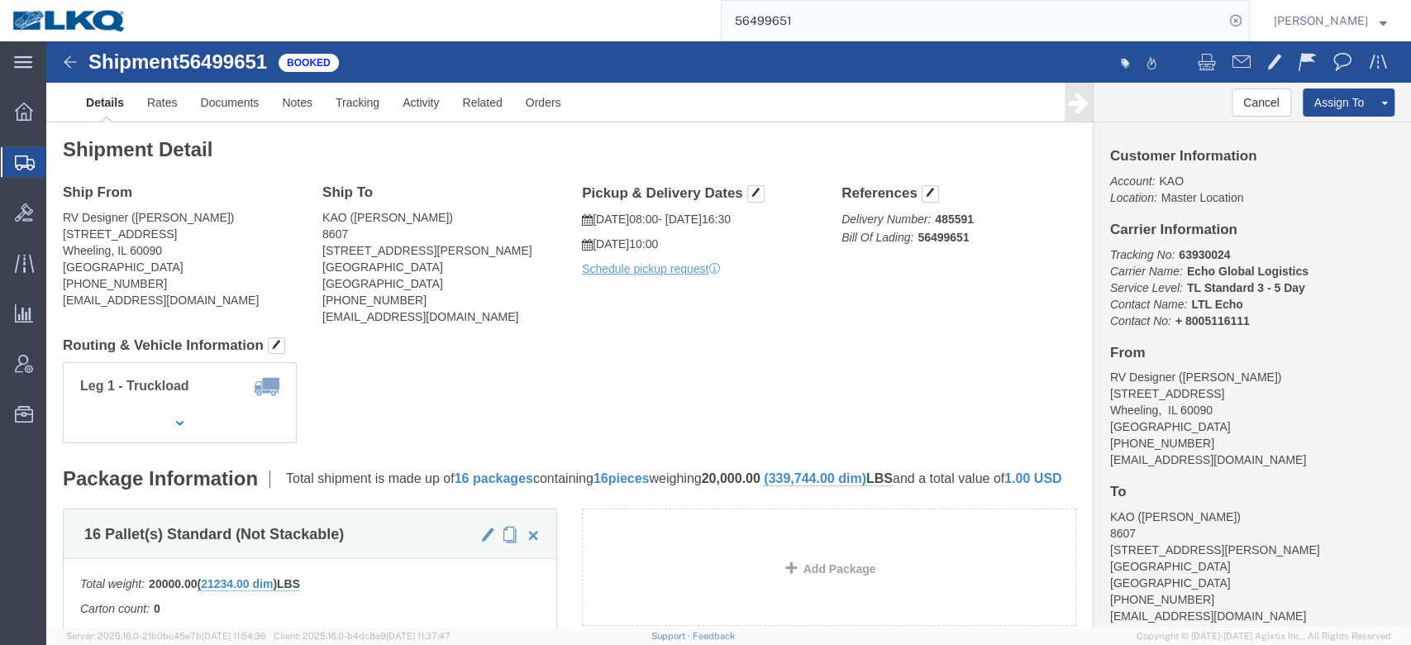
click at [797, 23] on input "56499651" at bounding box center [972, 21] width 502 height 40
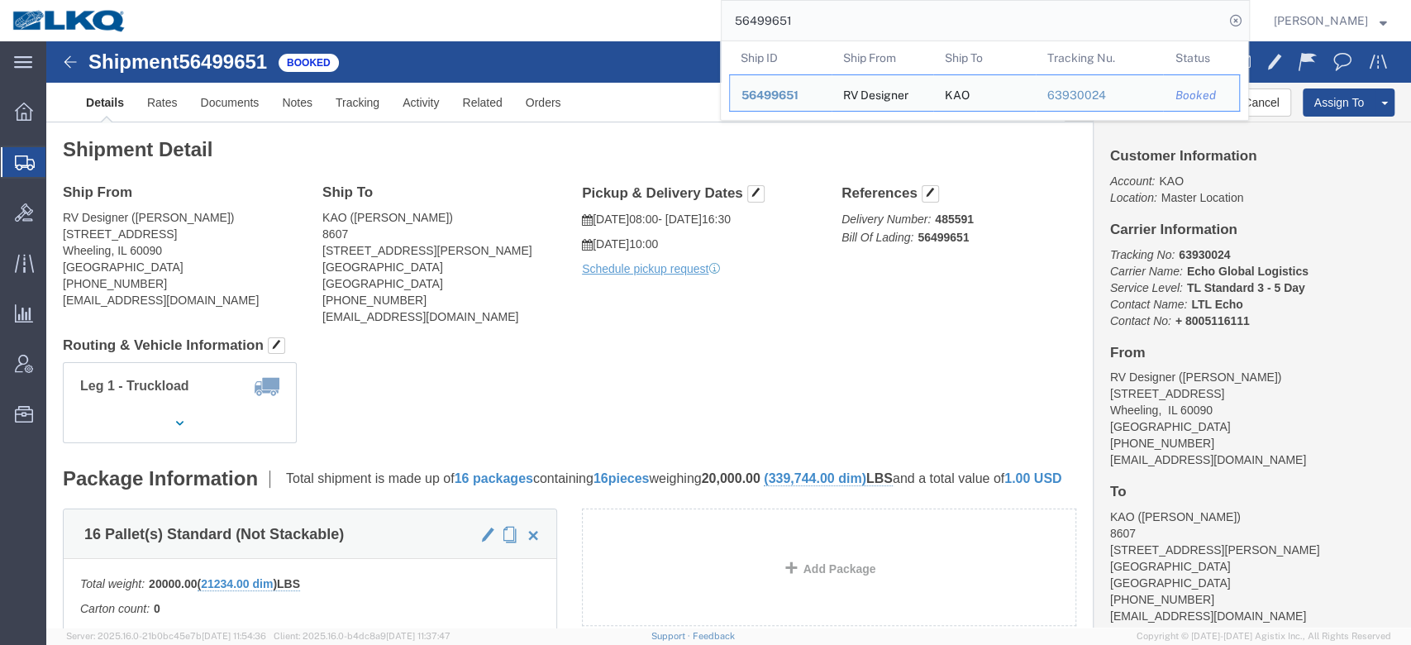
click at [797, 23] on input "56499651" at bounding box center [972, 21] width 502 height 40
paste input "500475"
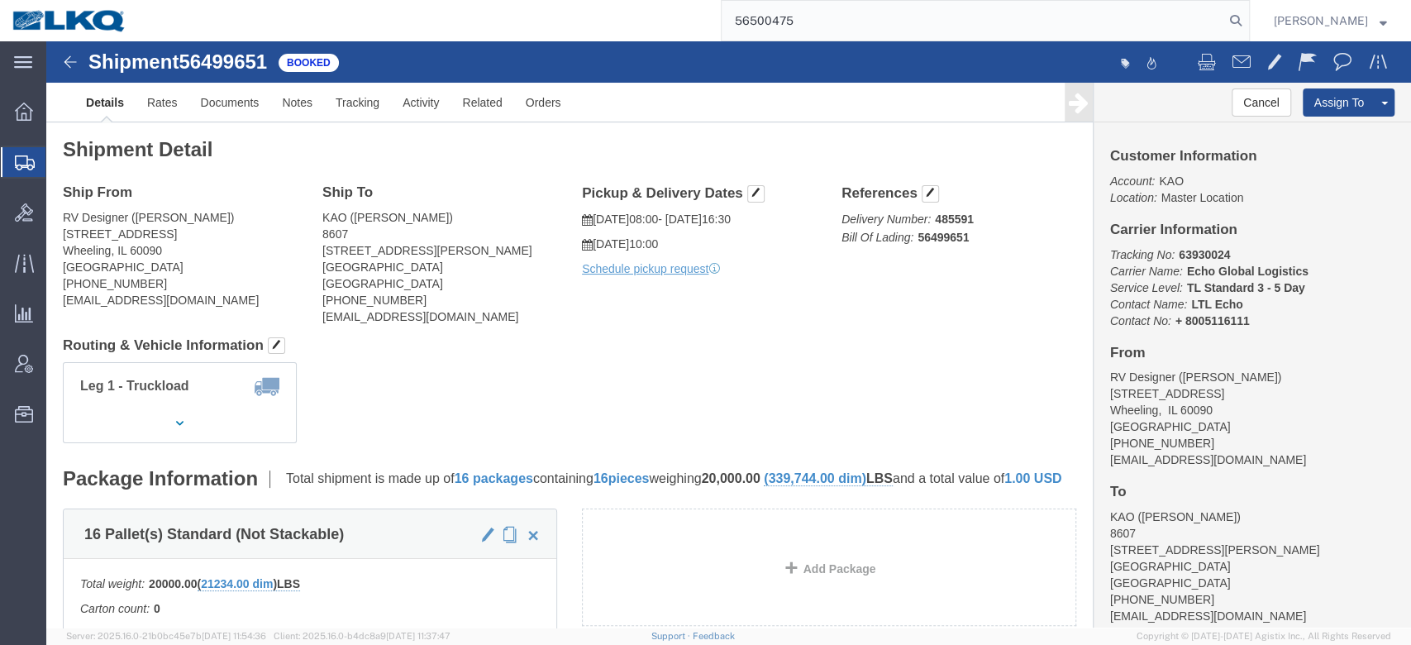
type input "56500475"
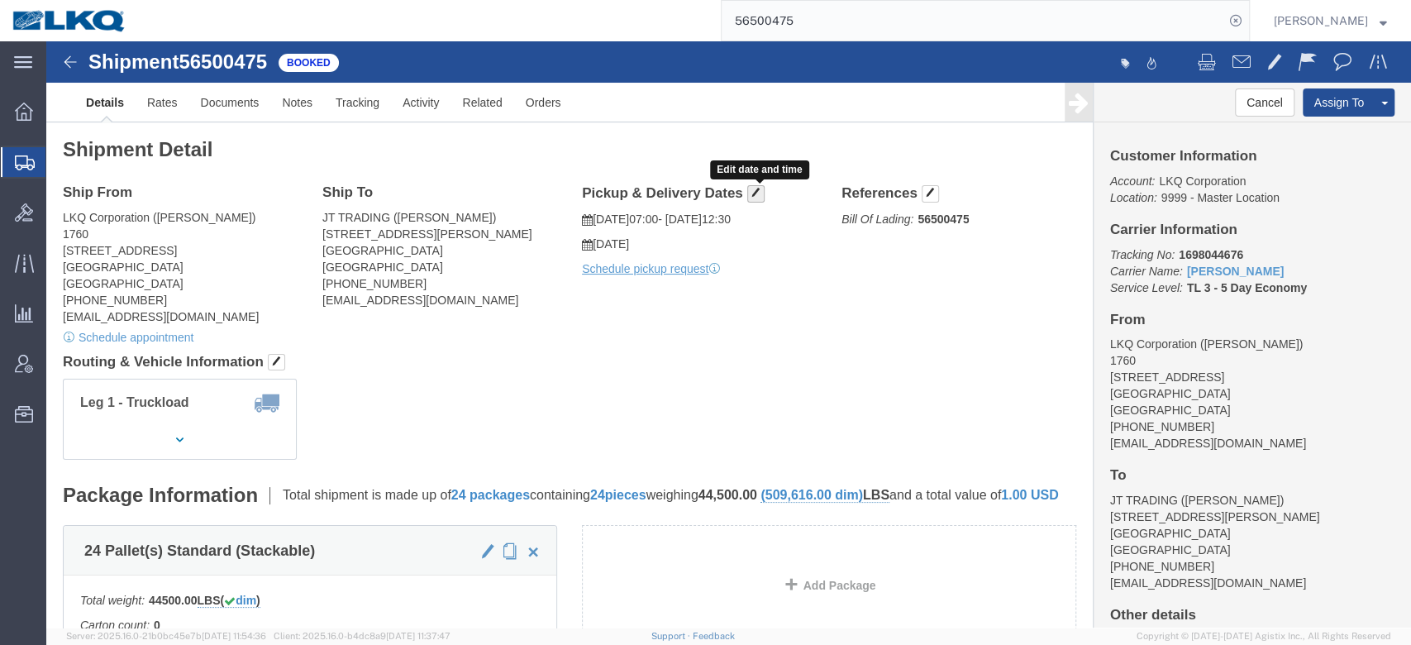
click span "button"
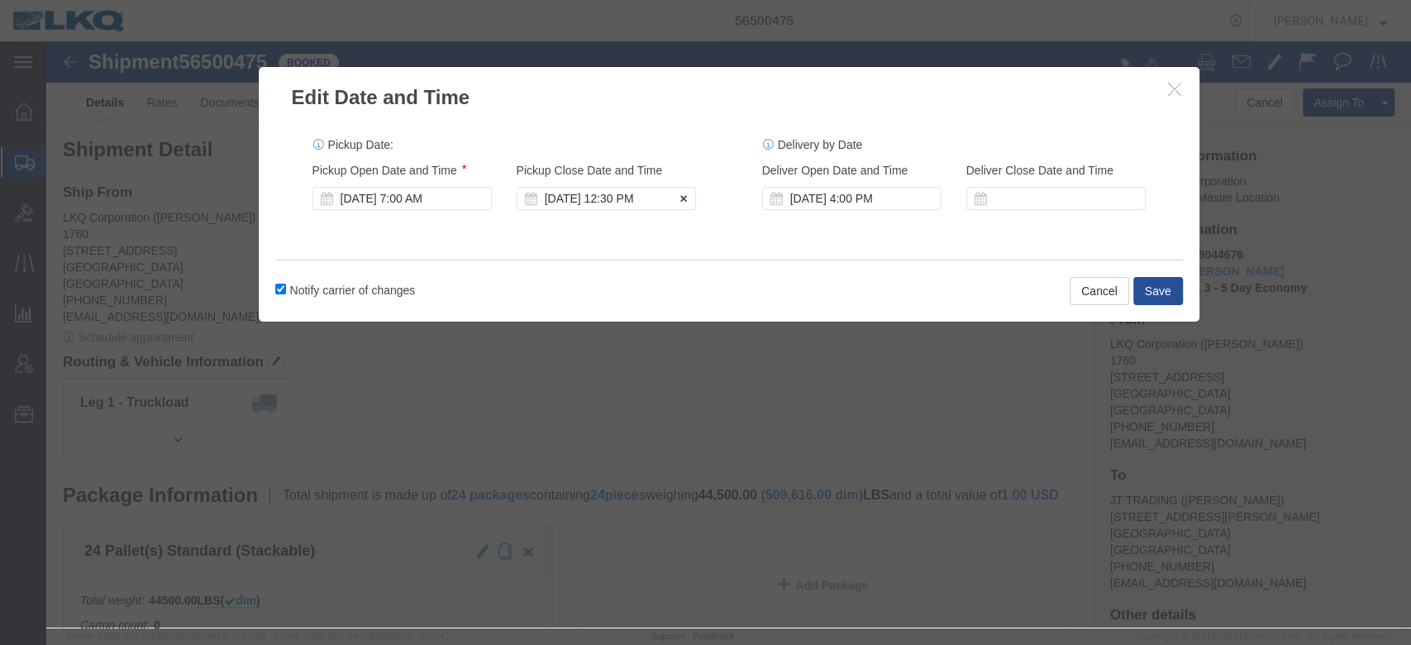
click div "[DATE] 12:30 PM"
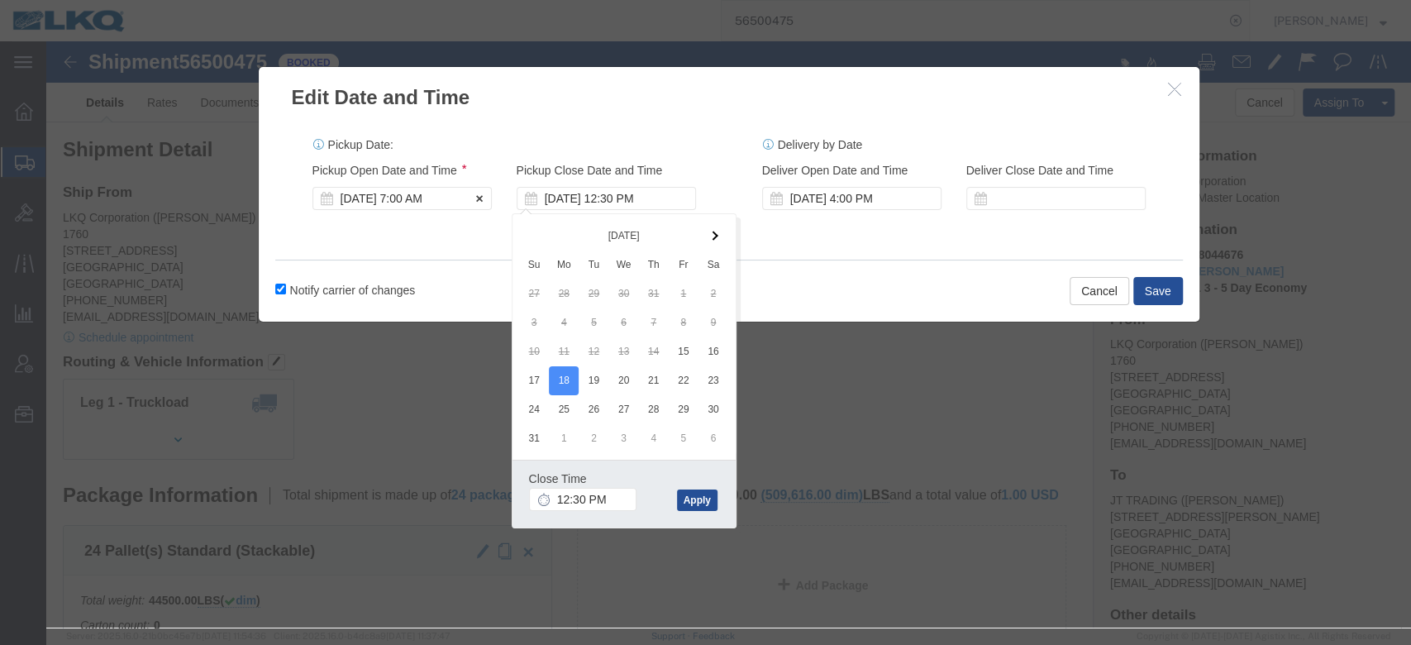
click div "[DATE] 7:00 AM"
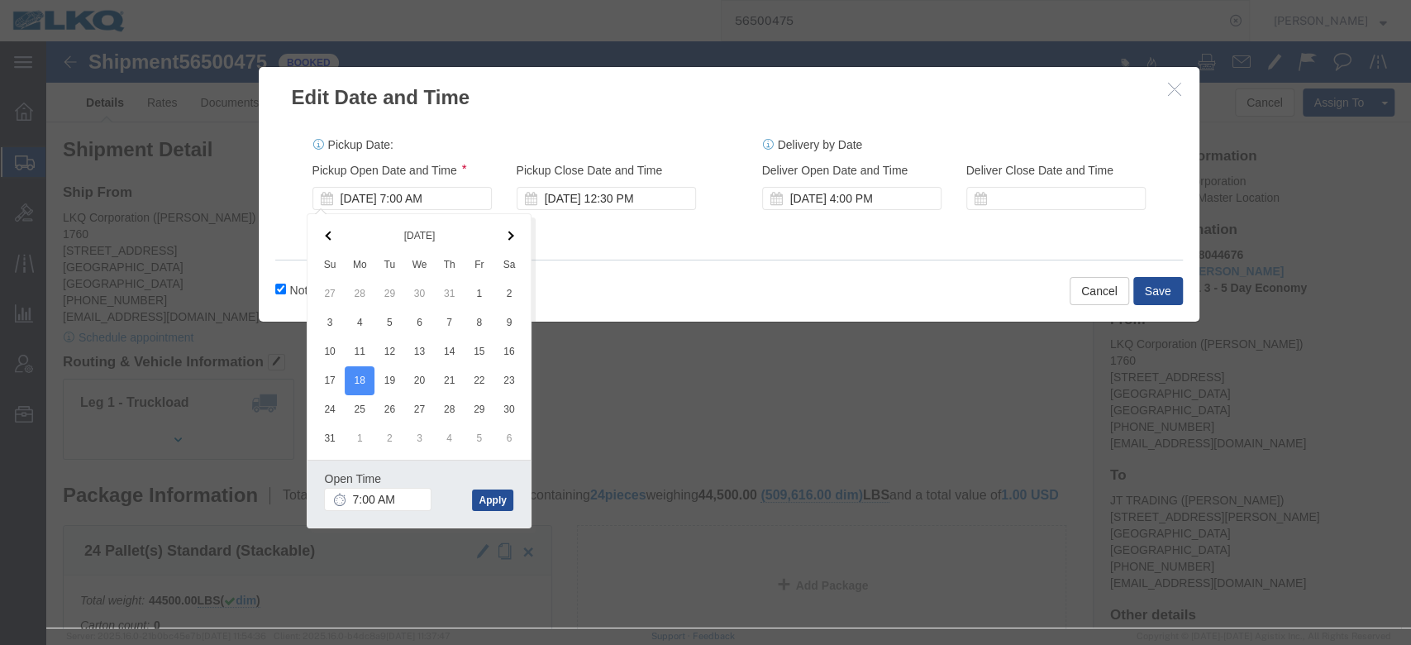
click div "Notify carrier of changes Cancel Save"
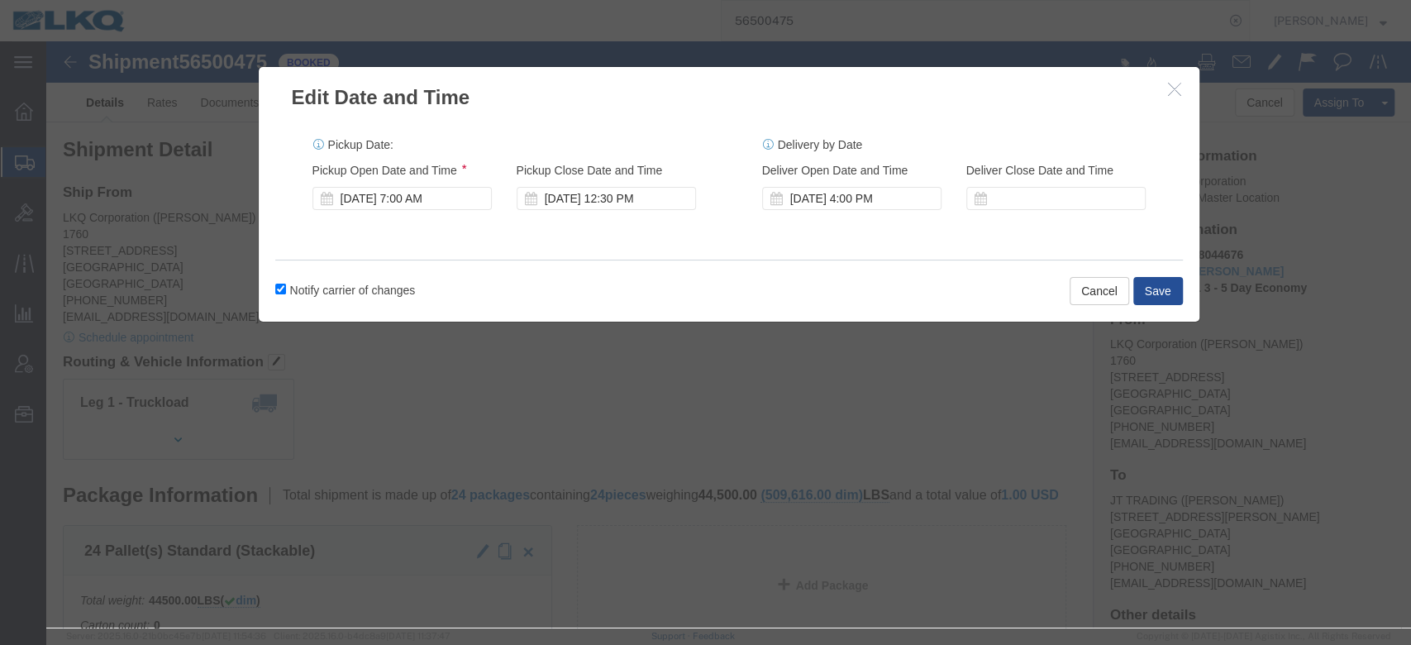
click div "Notify carrier of changes Cancel Save"
click button "Save"
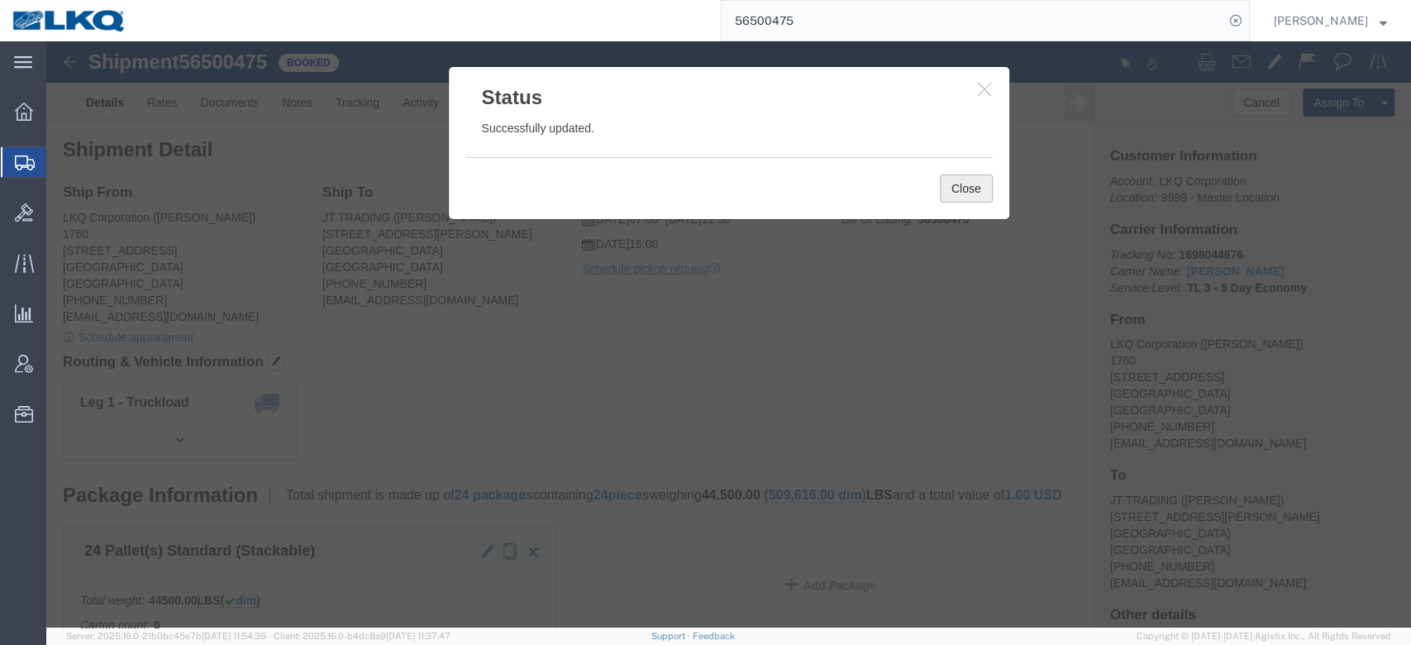
click button "Close"
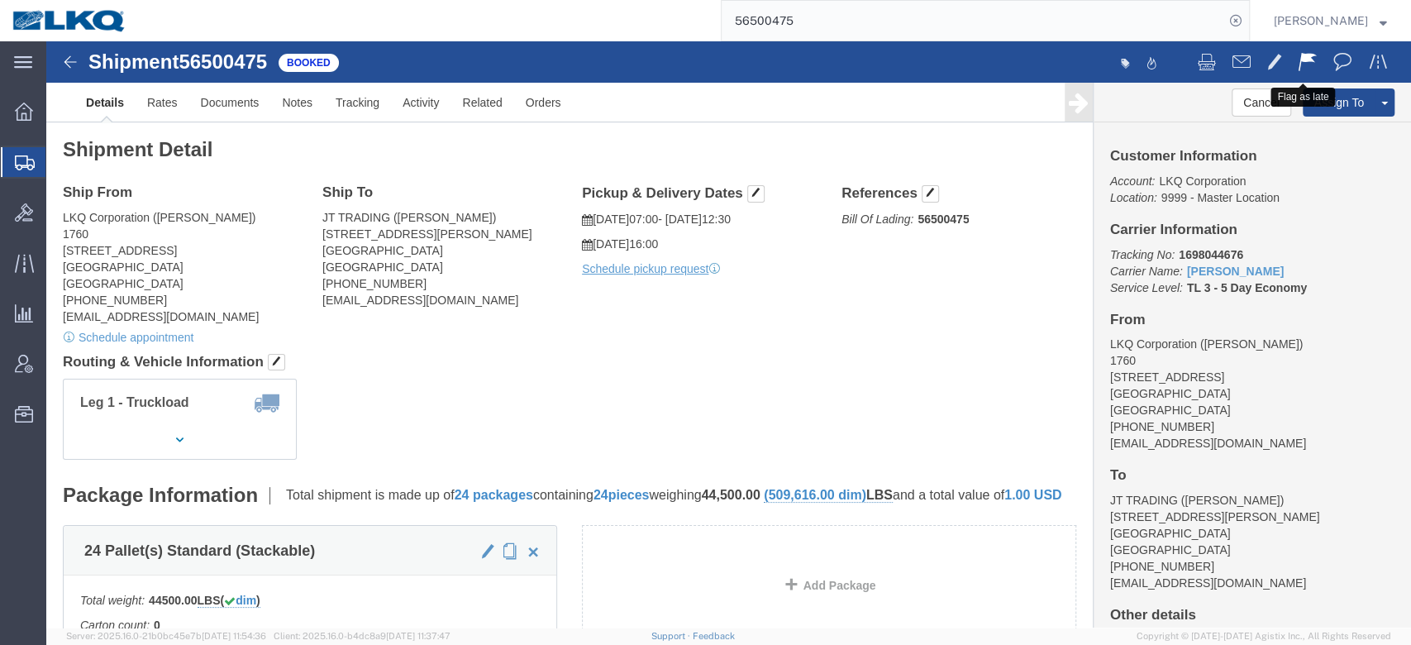
click span
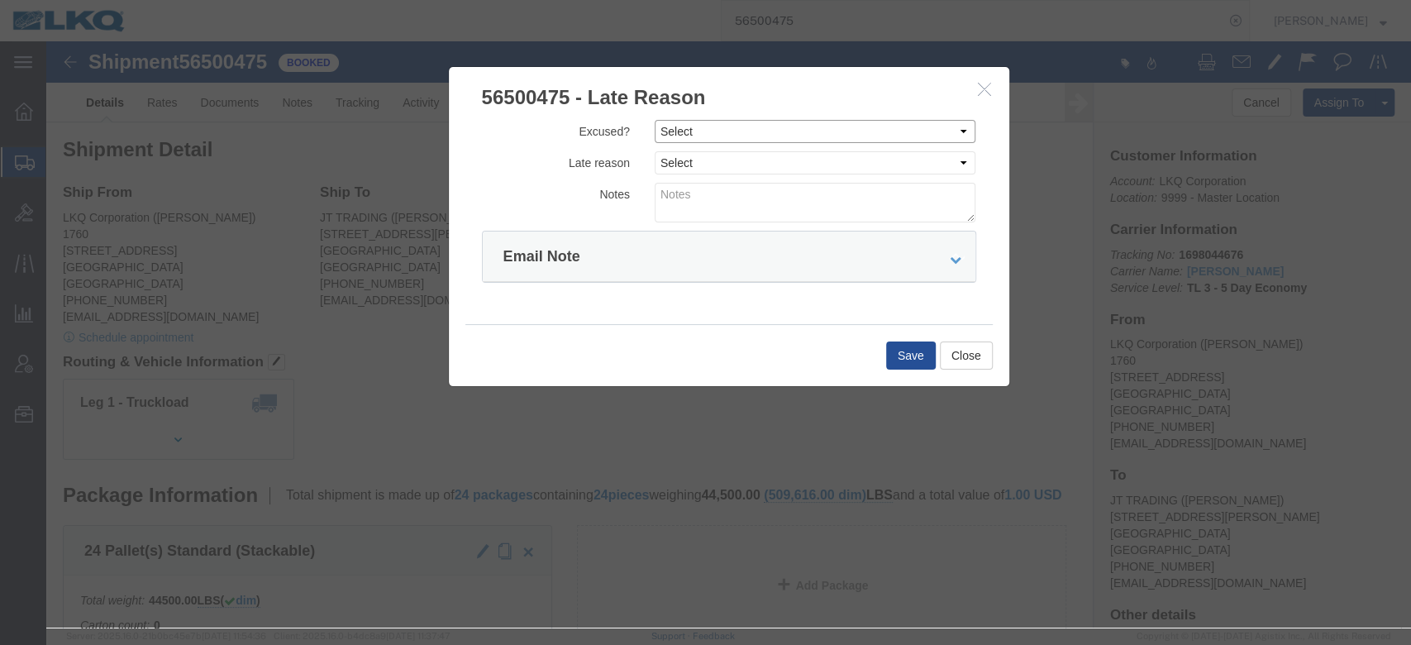
click select "Select Excused Not Excused"
select select "NOT_EXCUSED"
click select "Select Excused Not Excused"
click select "Select Bad Carrier Data Carrier Admin Error Delay Accident Driver Error Lack of…"
select select "DRIVER_ERROR"
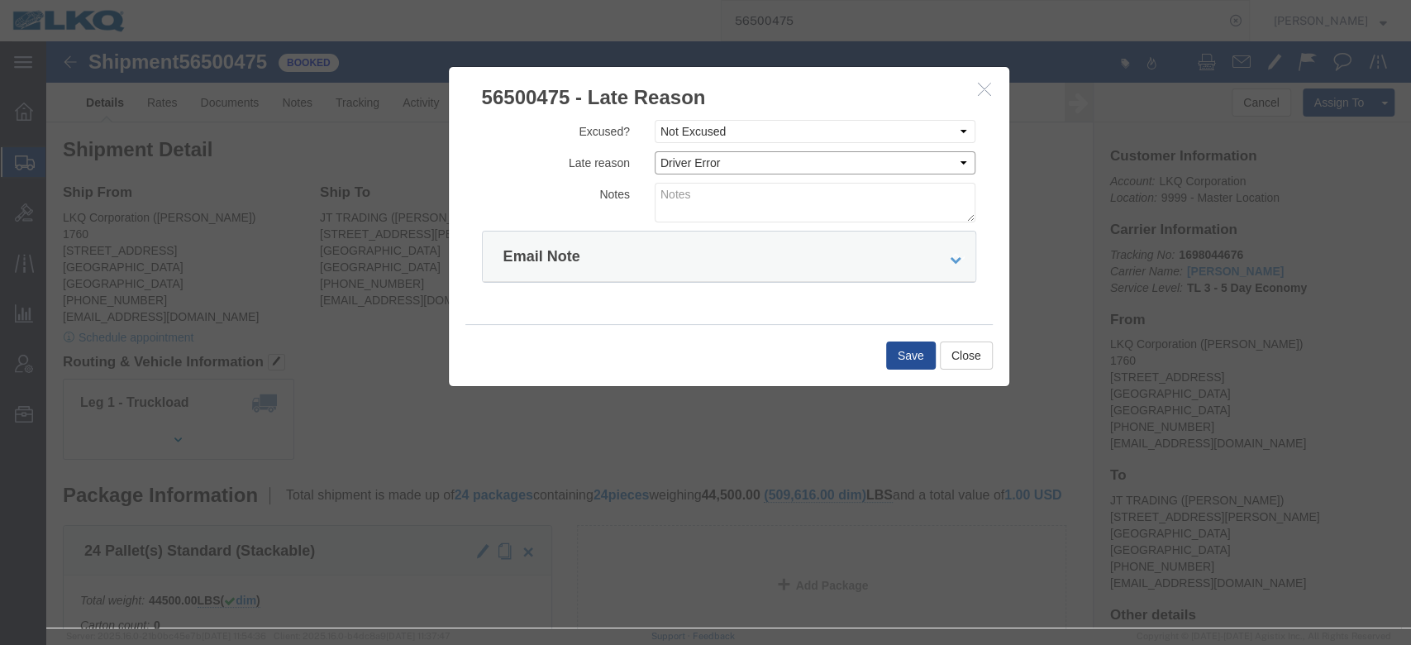
click select "Select Bad Carrier Data Carrier Admin Error Delay Accident Driver Error Lack of…"
click textarea
type textarea "D"
type textarea "Pickup 8/15"
click button "Save"
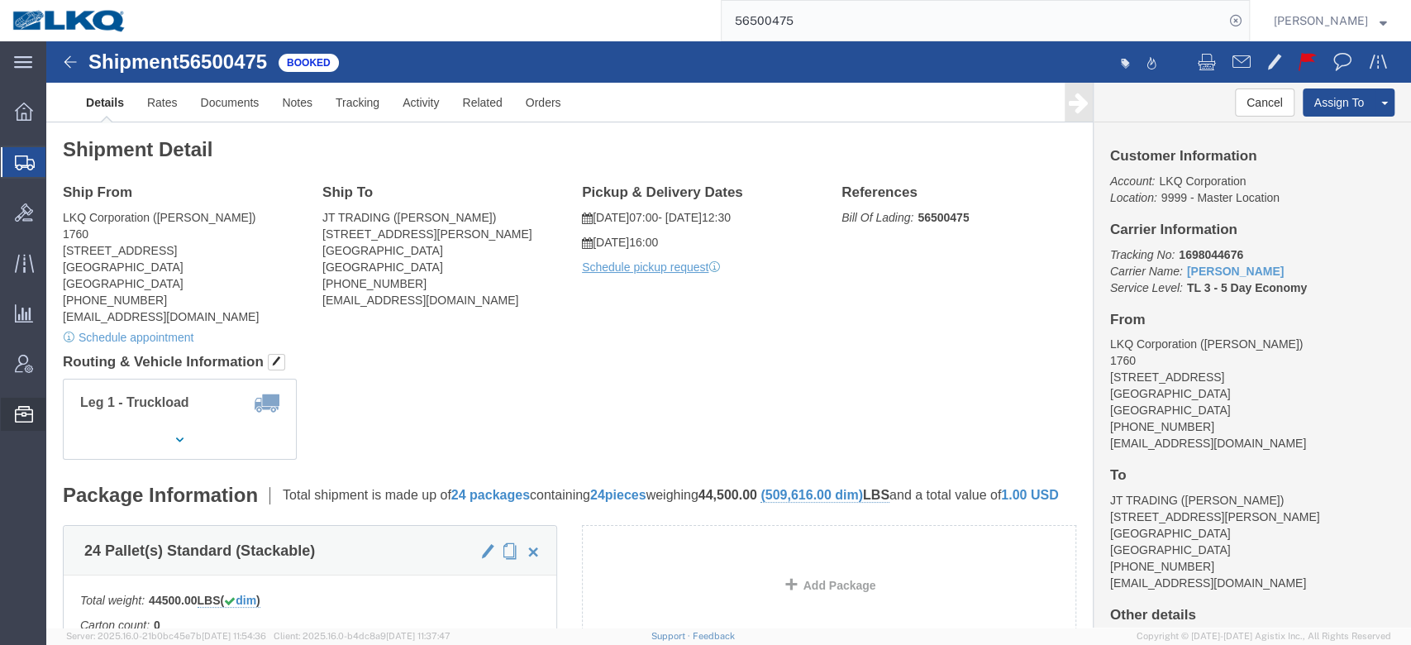
click at [0, 0] on span "Location Appointment" at bounding box center [0, 0] width 0 height 0
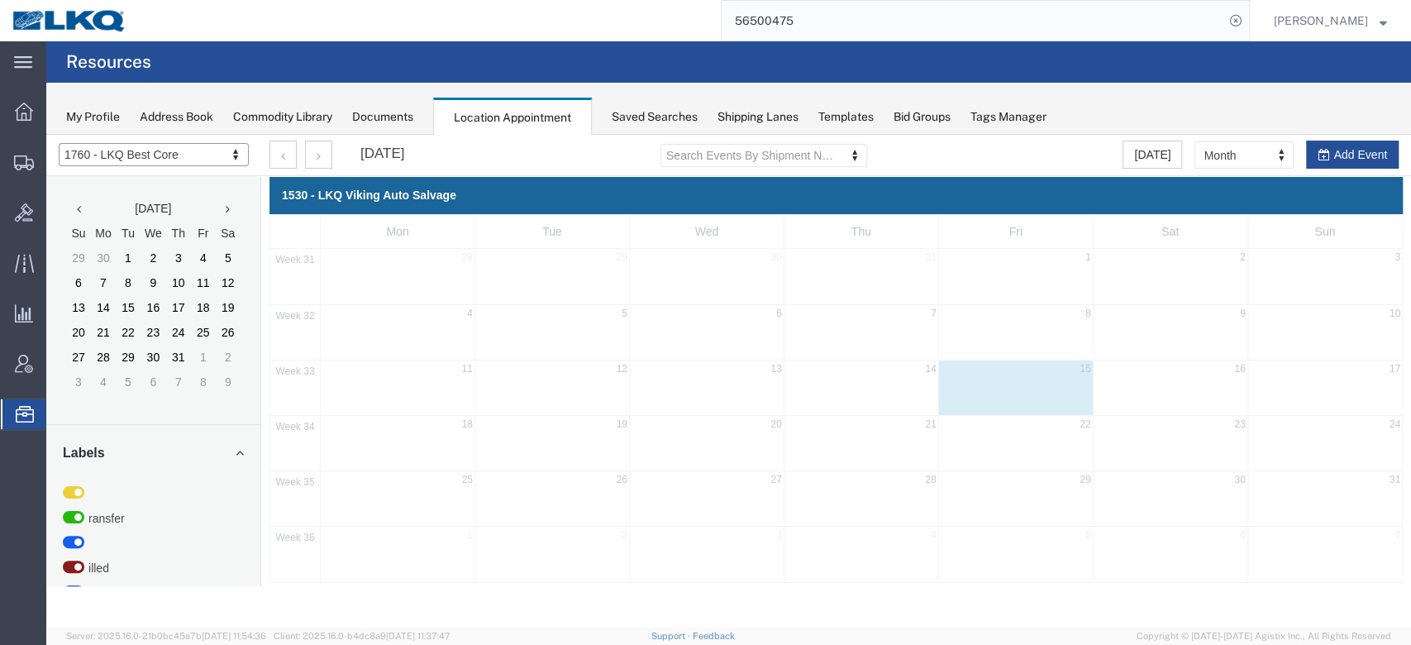
select select "27634"
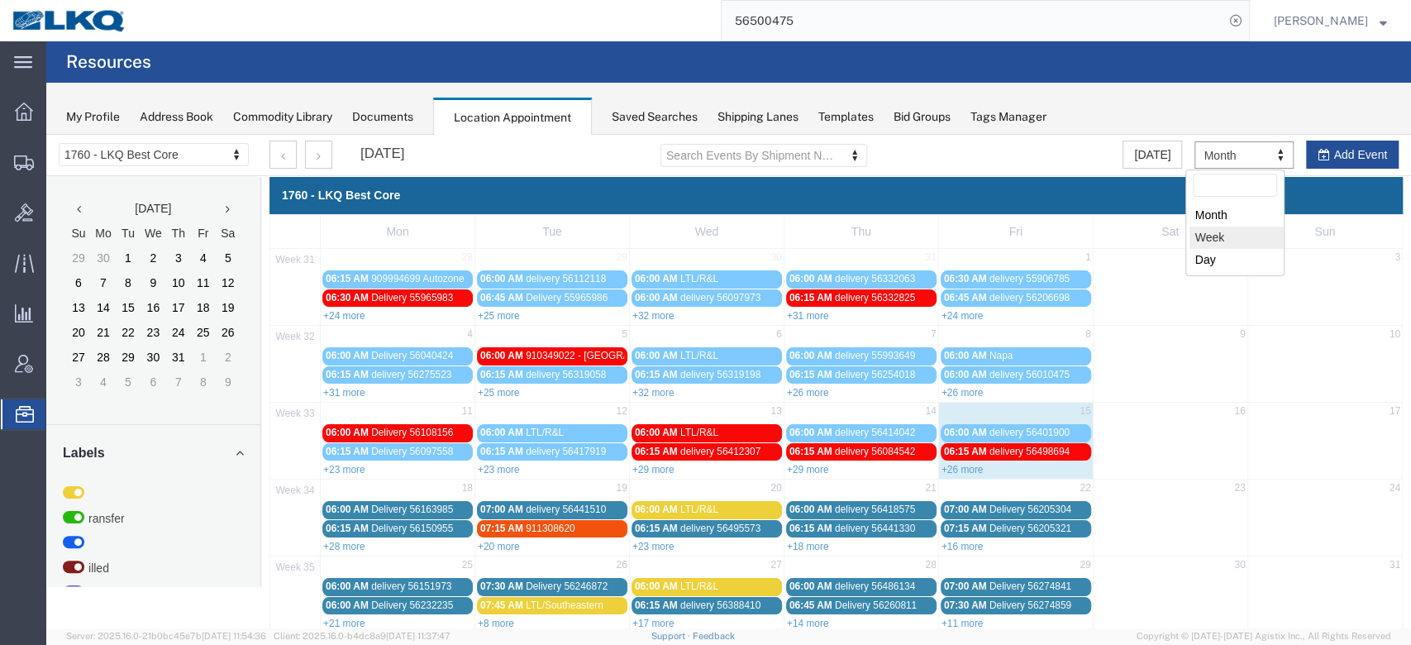
select select "agendaWeek"
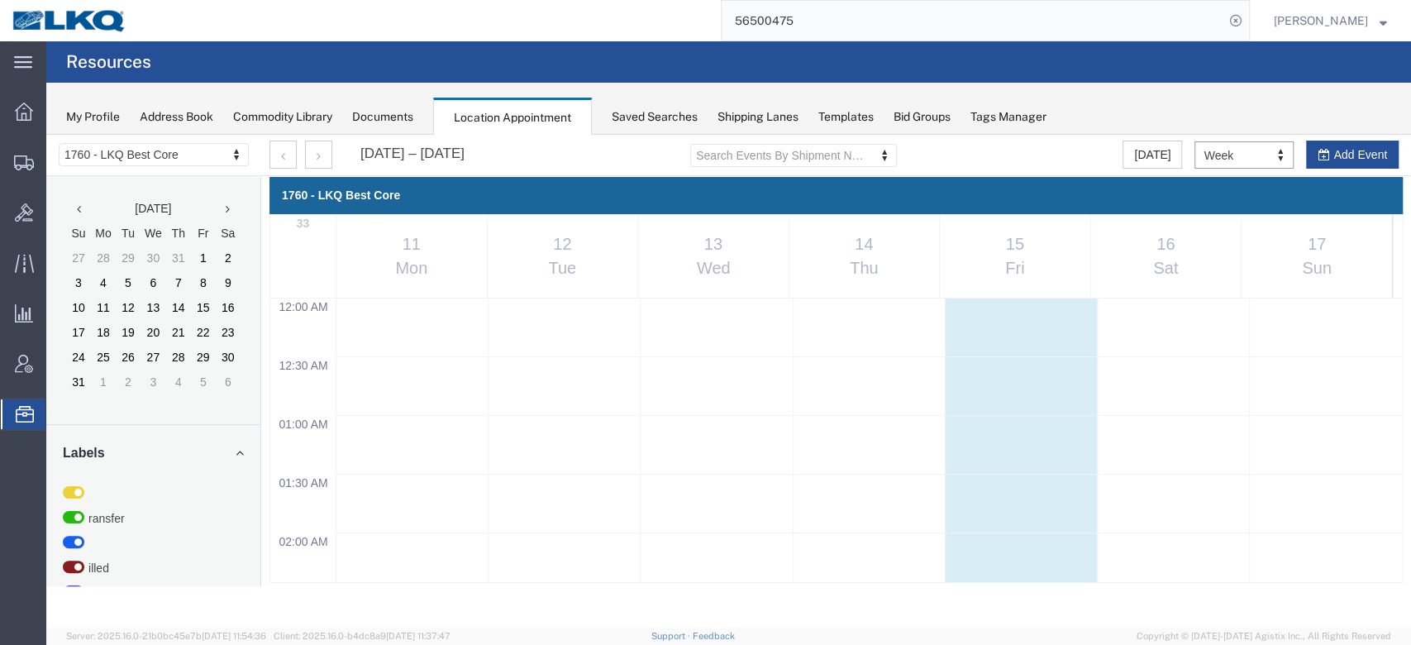
scroll to position [704, 0]
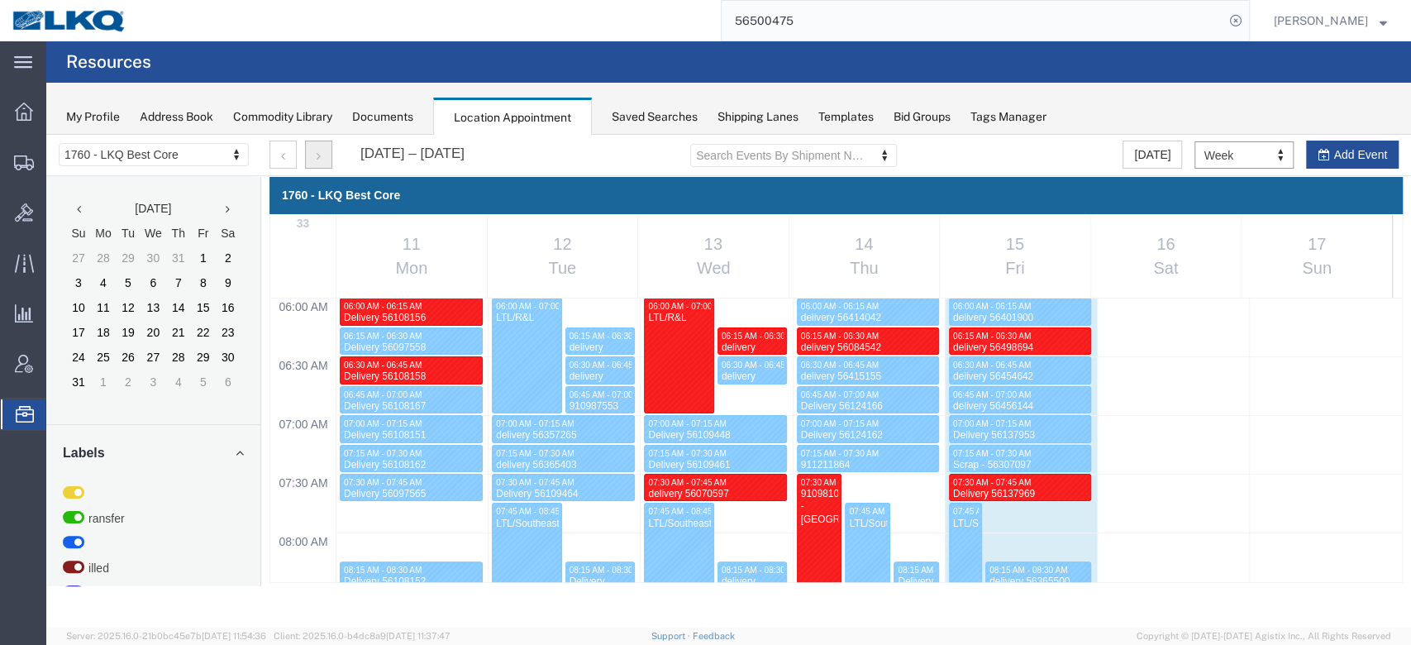
click at [312, 148] on button "button" at bounding box center [318, 154] width 27 height 28
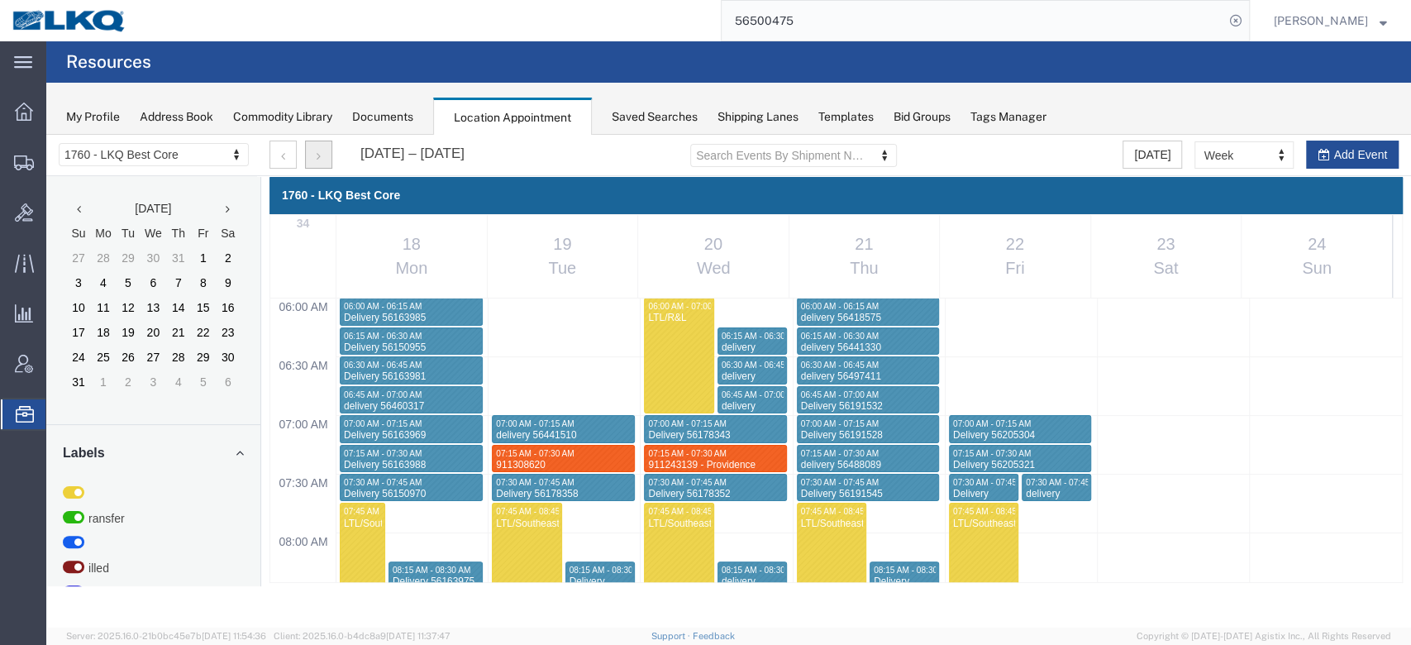
scroll to position [1373, 0]
